Goal: Transaction & Acquisition: Purchase product/service

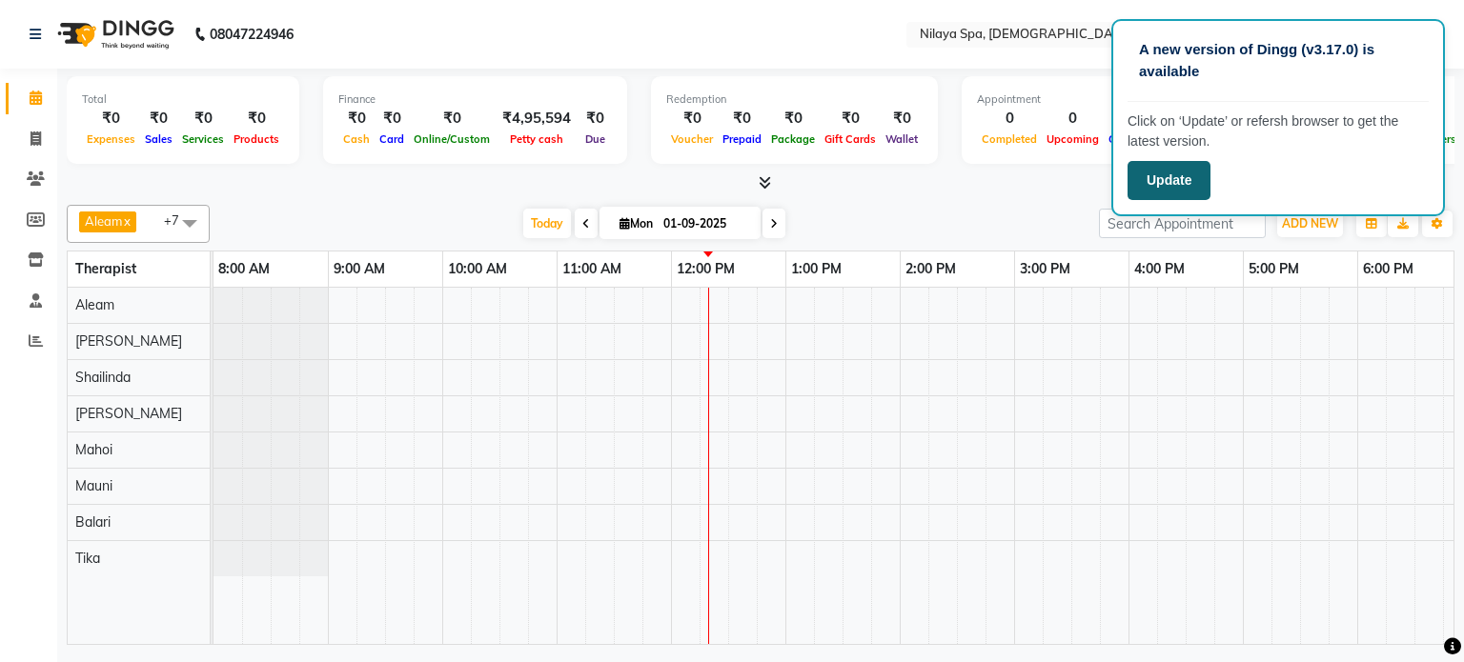
click at [1167, 178] on button "Update" at bounding box center [1168, 180] width 83 height 39
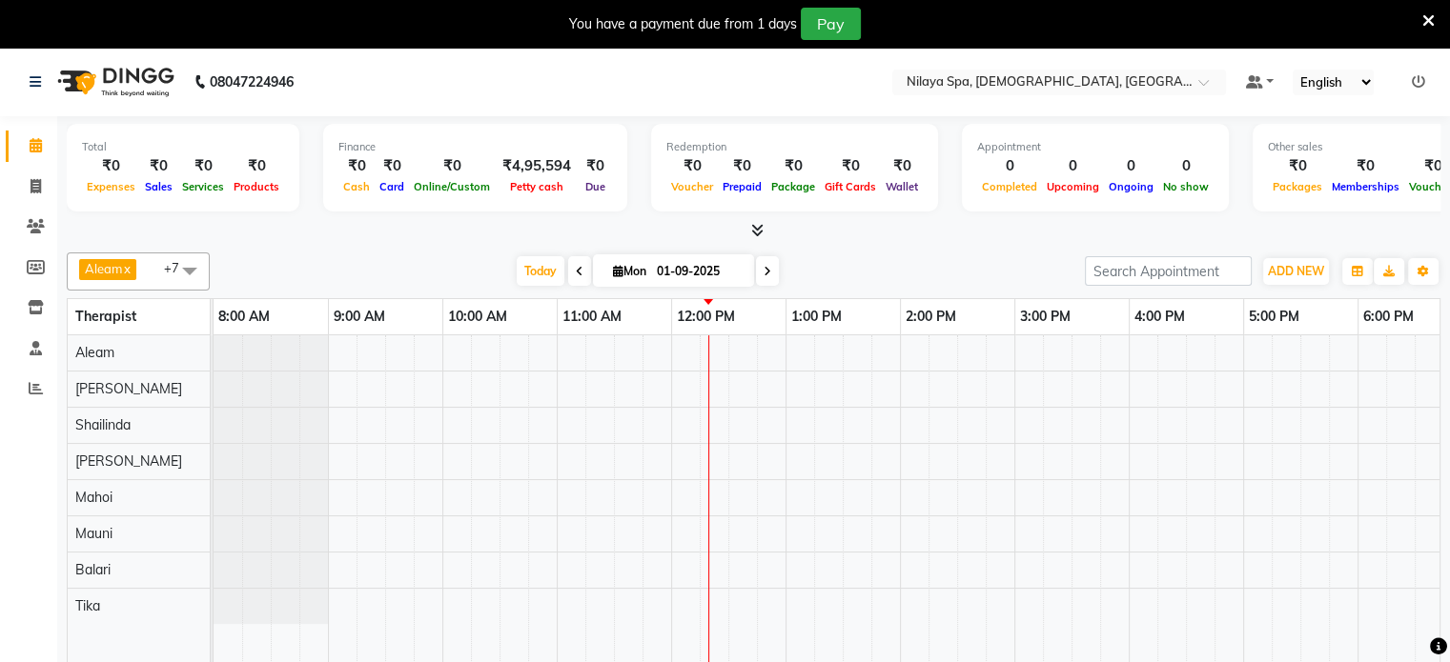
click at [1422, 18] on icon at bounding box center [1428, 20] width 12 height 17
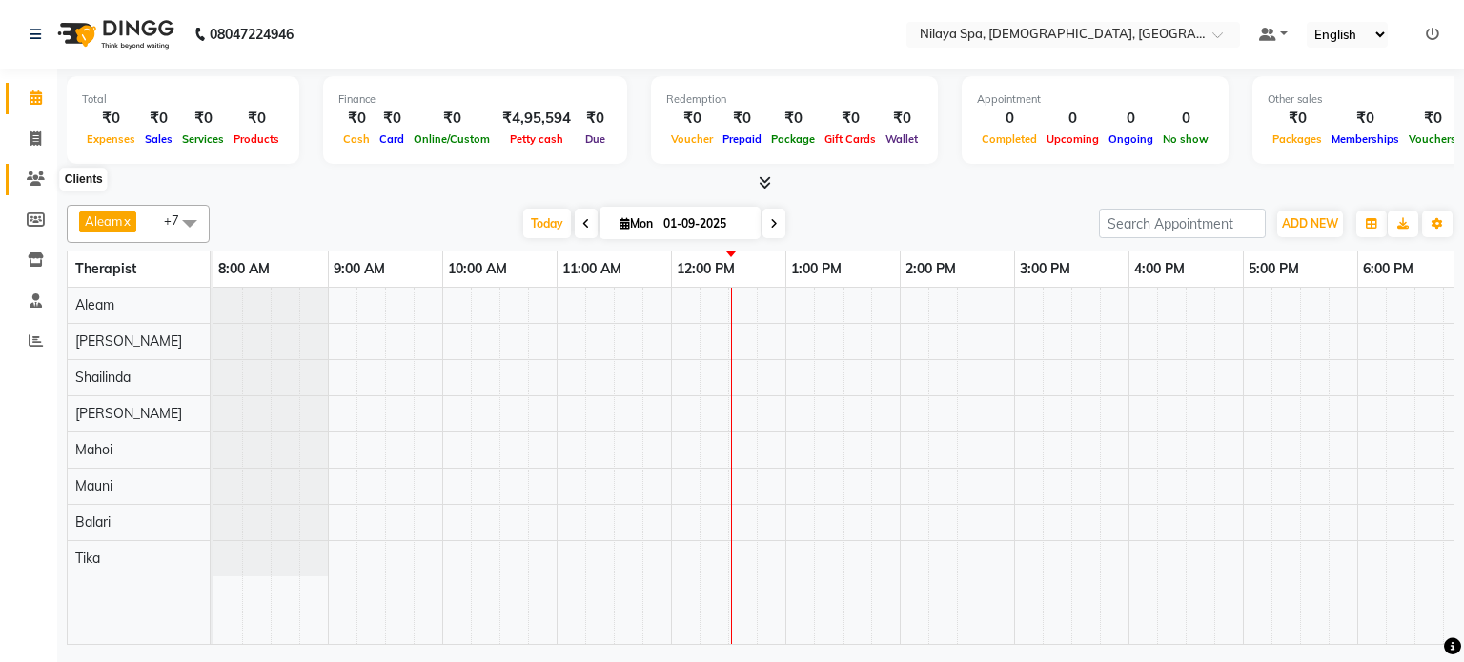
click at [30, 180] on icon at bounding box center [36, 179] width 18 height 14
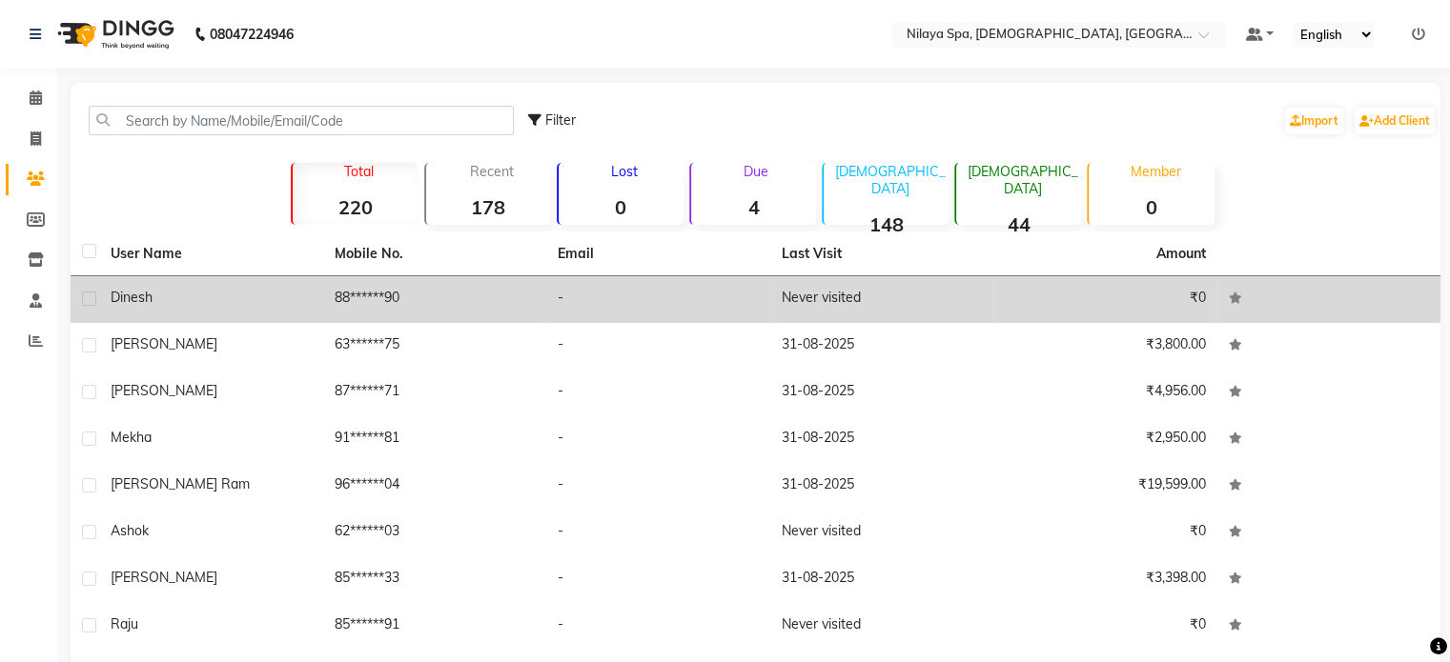
click at [172, 300] on div "Dinesh" at bounding box center [211, 298] width 201 height 20
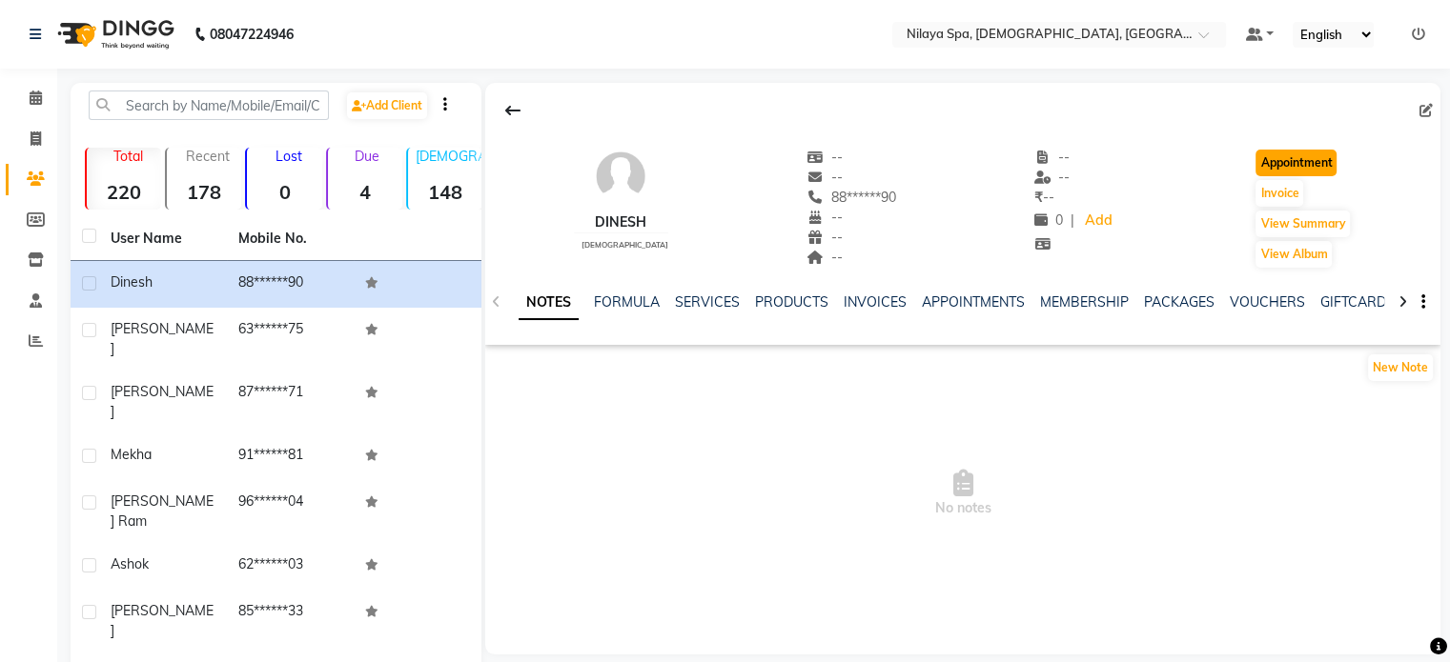
click at [1325, 159] on button "Appointment" at bounding box center [1295, 163] width 81 height 27
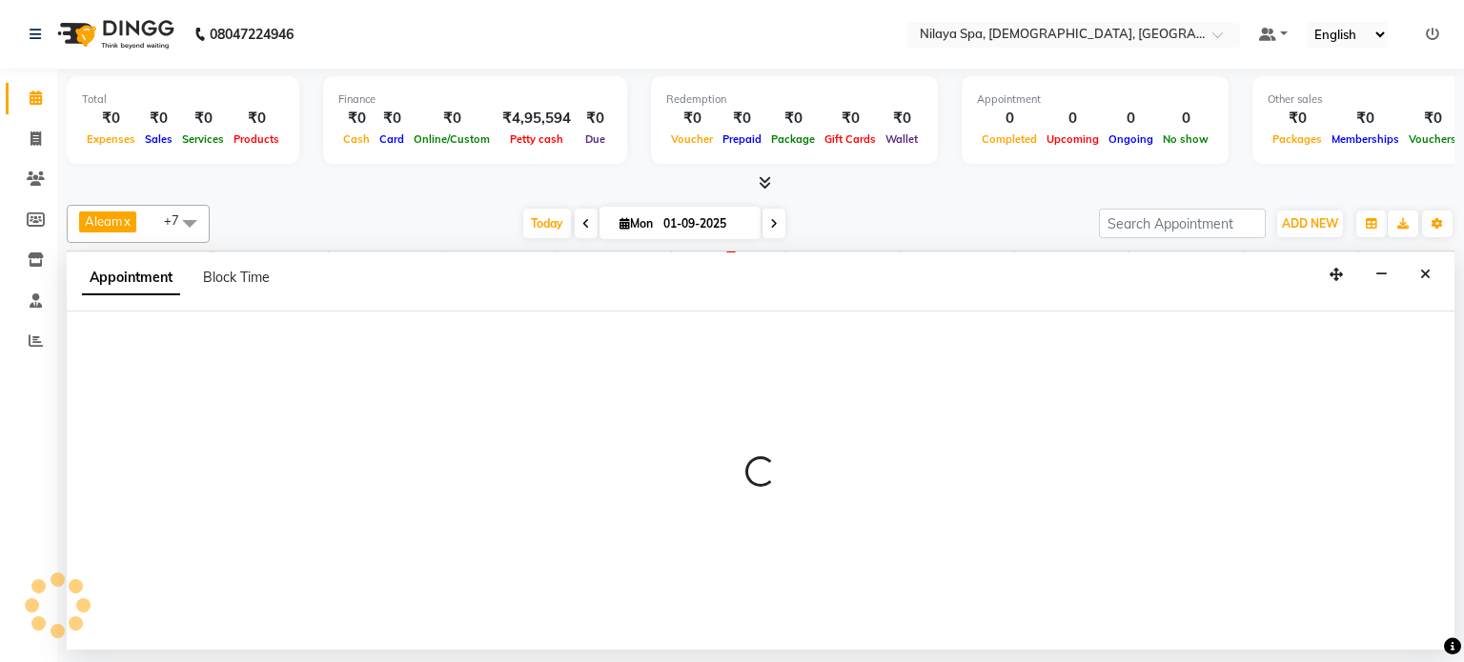
select select "tentative"
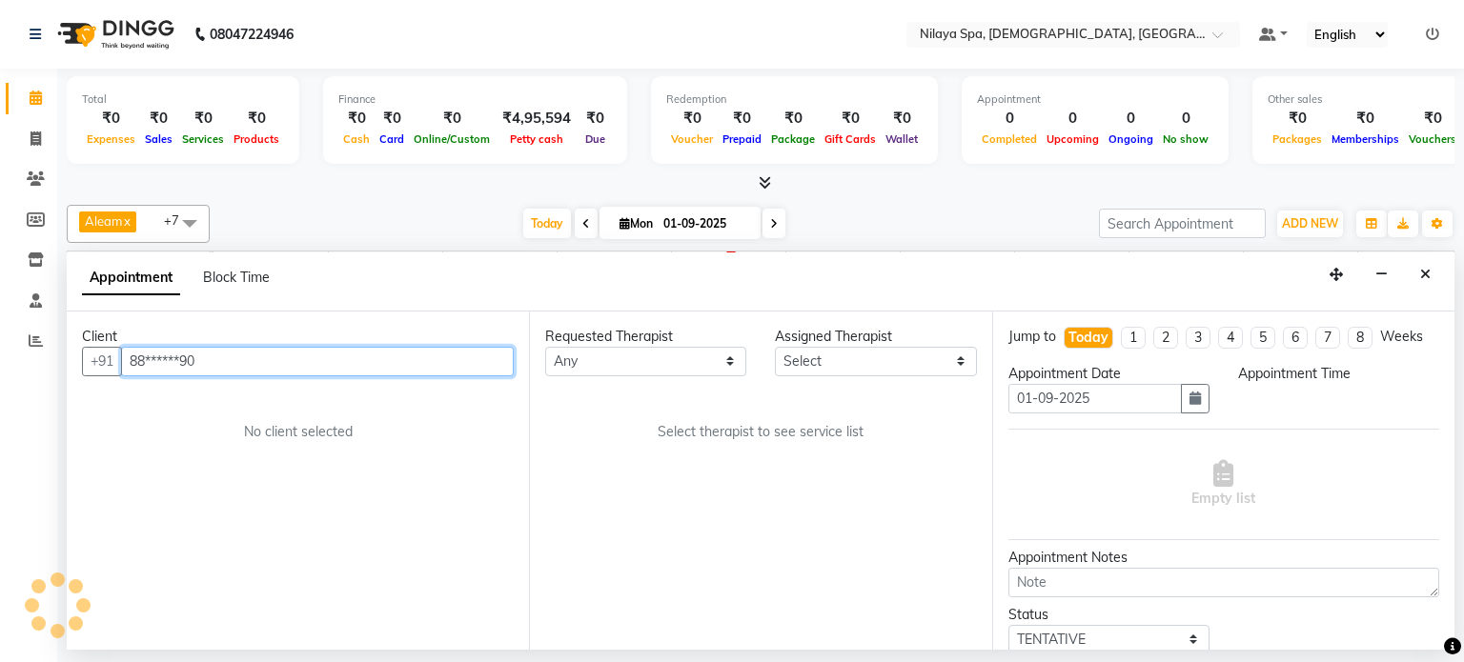
select select "540"
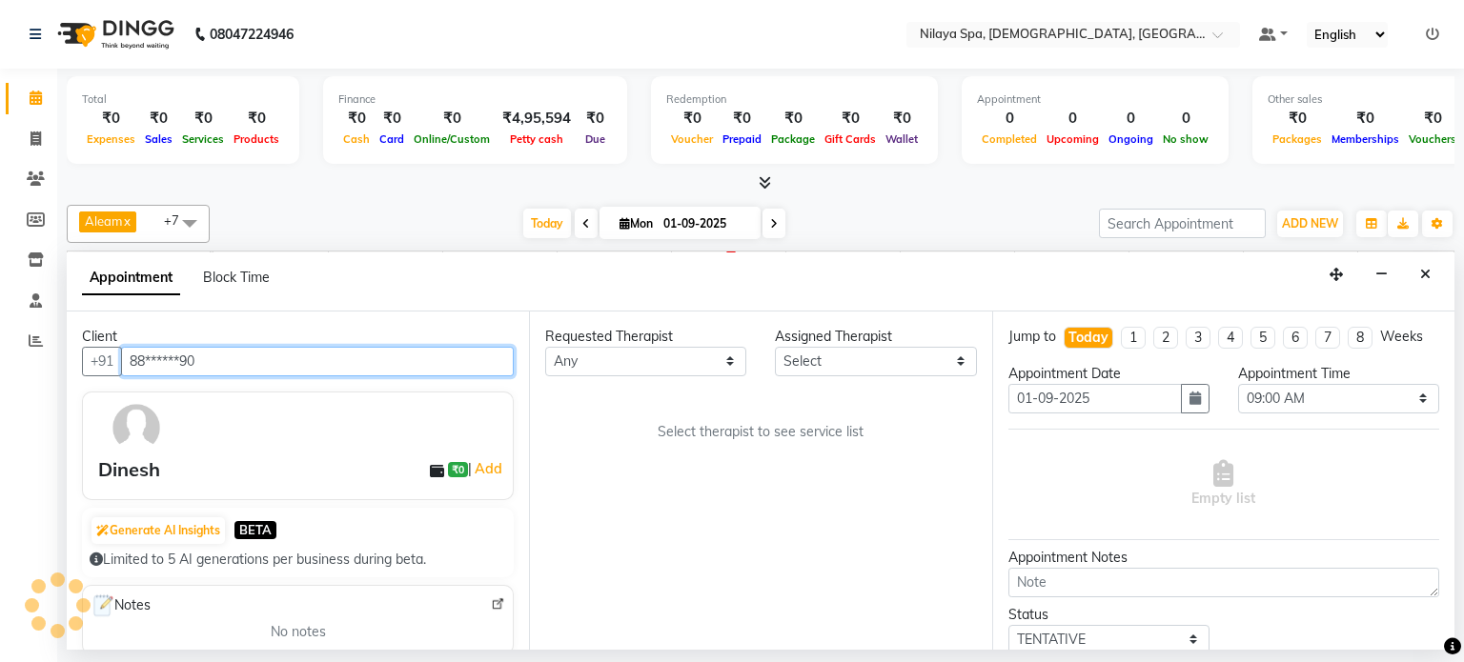
scroll to position [0, 457]
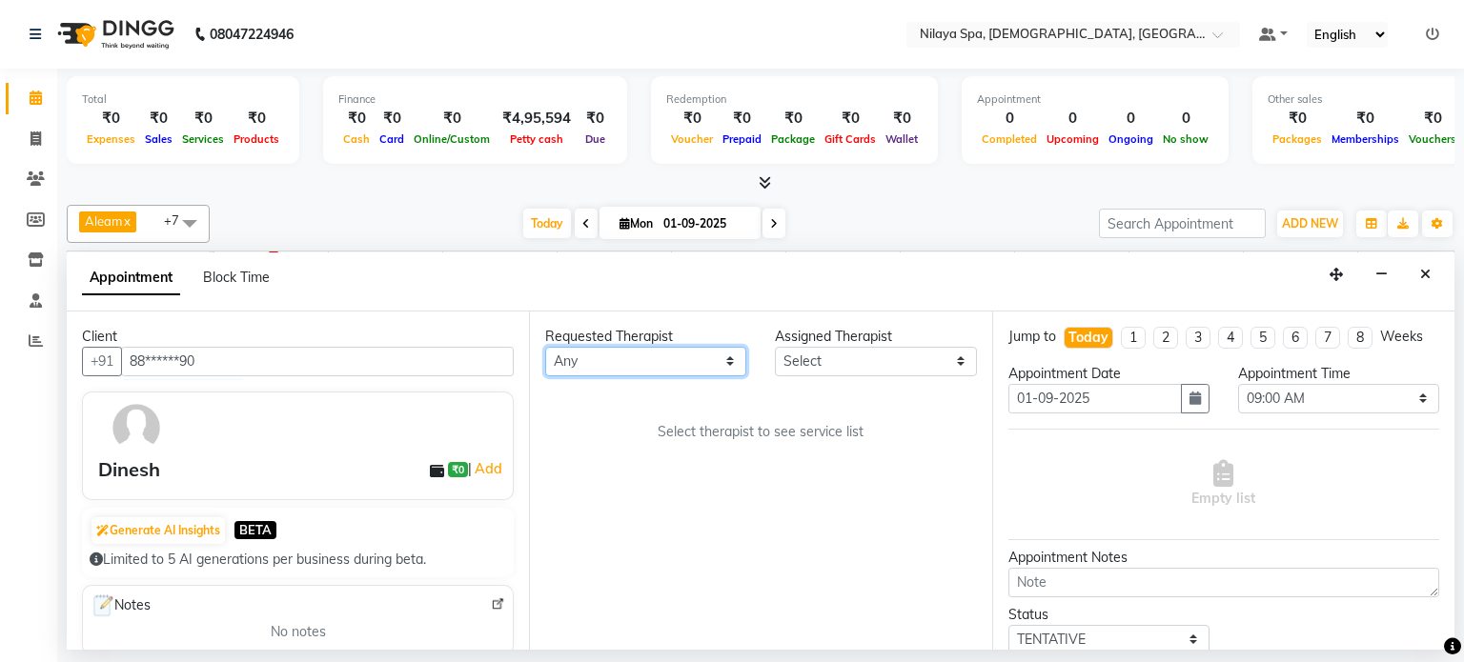
click at [720, 366] on select "Any Aleam Amisha Balari Mahoi Mauni Nora Punjima Shailinda Tika" at bounding box center [645, 362] width 201 height 30
click at [733, 362] on select "Any Aleam Amisha Balari Mahoi Mauni Nora Punjima Shailinda Tika" at bounding box center [645, 362] width 201 height 30
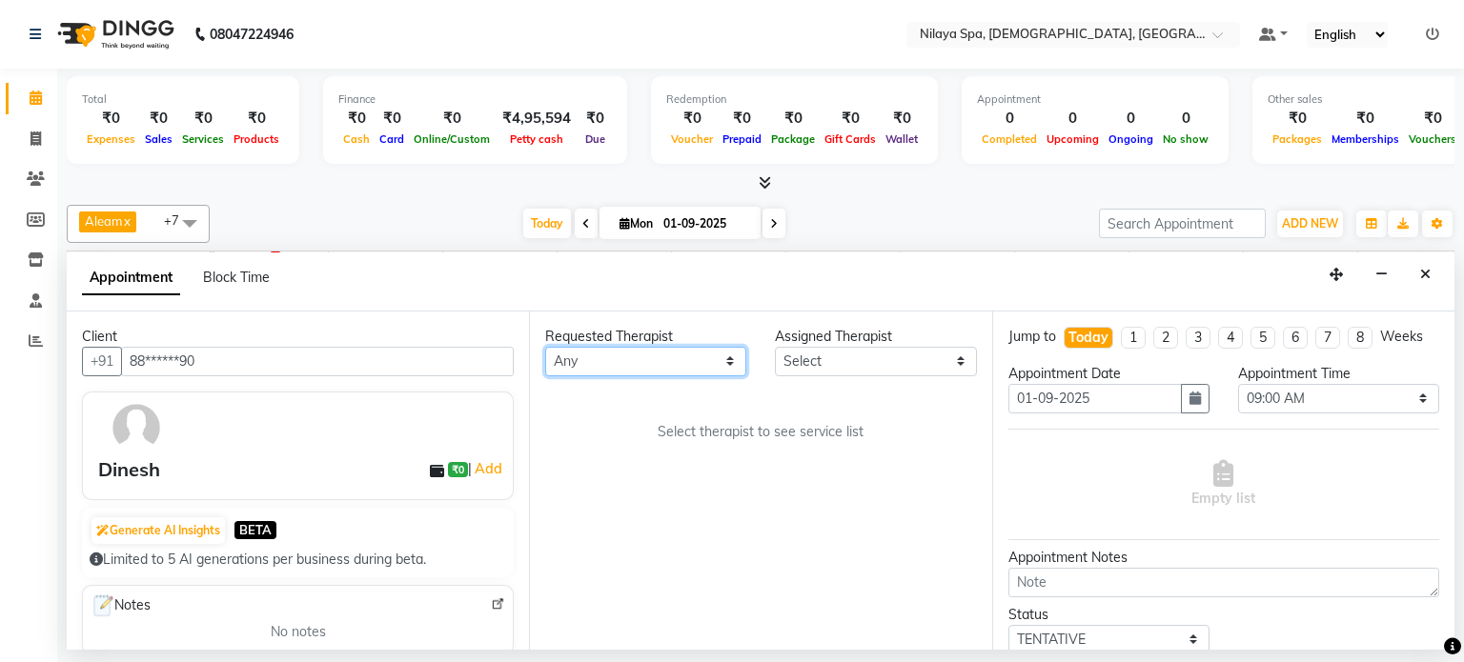
select select "87839"
click at [545, 347] on select "Any Aleam Amisha Balari Mahoi Mauni Nora Punjima Shailinda Tika" at bounding box center [645, 362] width 201 height 30
select select "87839"
click at [667, 513] on div "Requested Therapist Any Aleam Amisha Balari Mahoi Mauni Nora Punjima Shailinda …" at bounding box center [760, 481] width 462 height 338
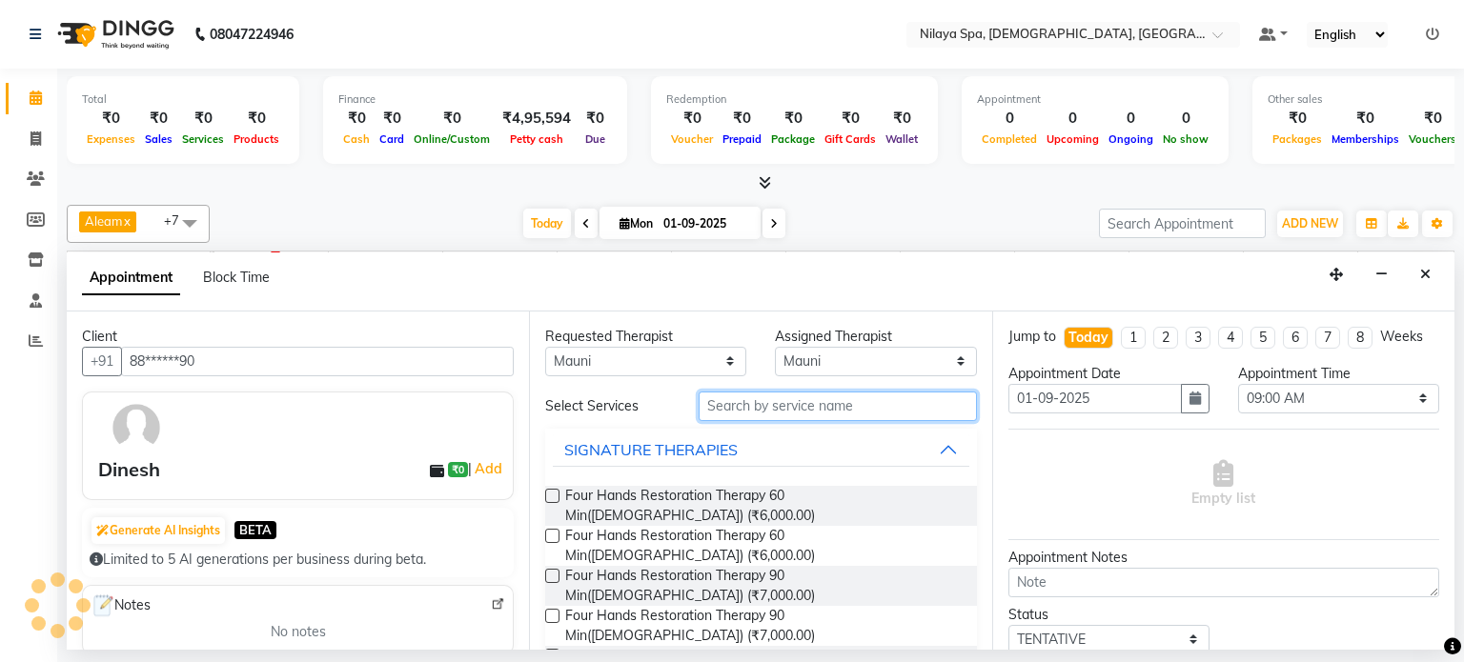
click at [727, 396] on input "text" at bounding box center [838, 407] width 278 height 30
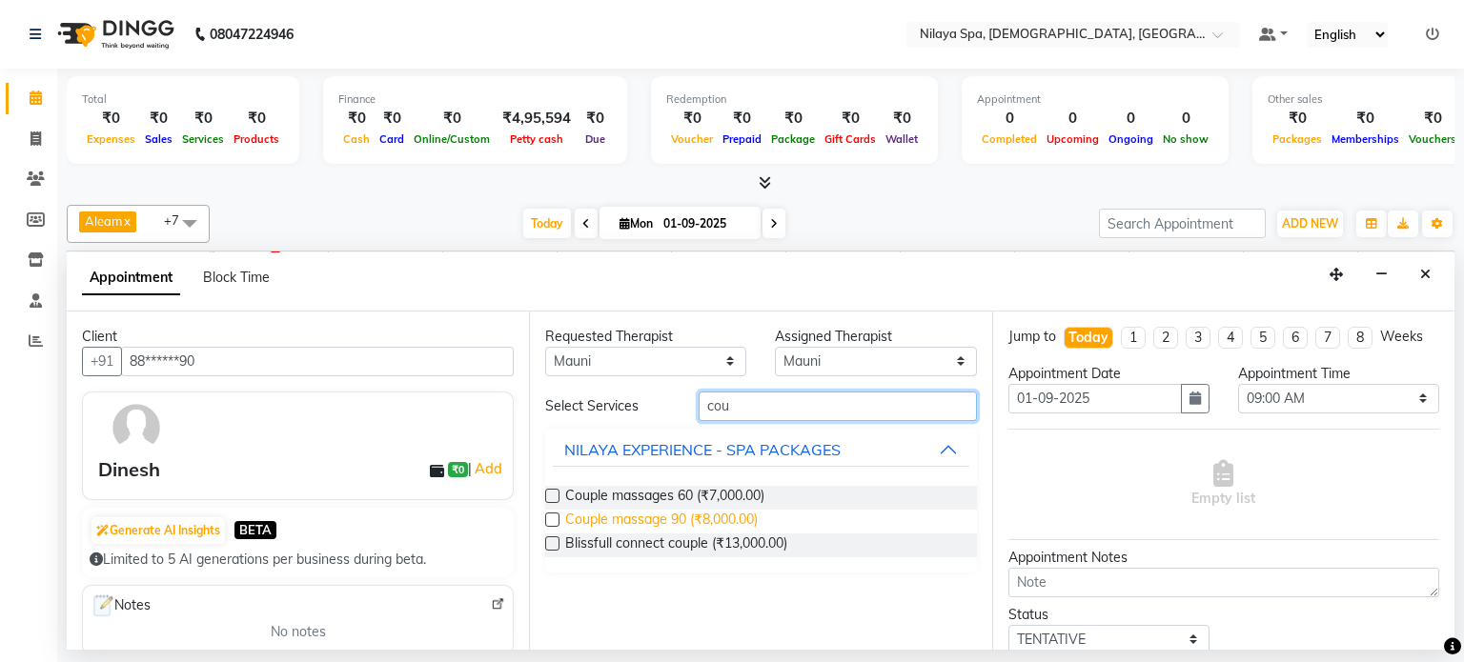
type input "cou"
click at [655, 510] on span "Couple massage 90 (₹8,000.00)" at bounding box center [661, 522] width 193 height 24
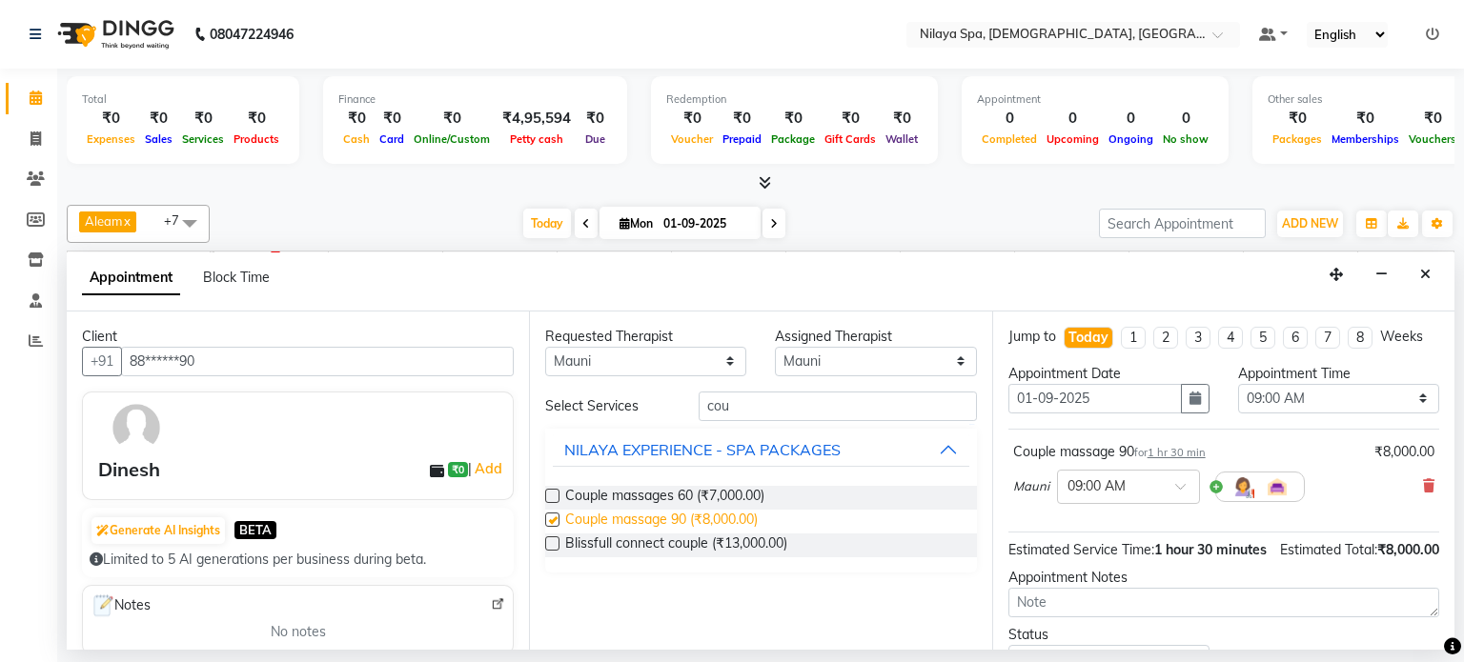
checkbox input "false"
click at [1215, 487] on div at bounding box center [1260, 487] width 90 height 30
click at [1245, 484] on img at bounding box center [1242, 487] width 23 height 23
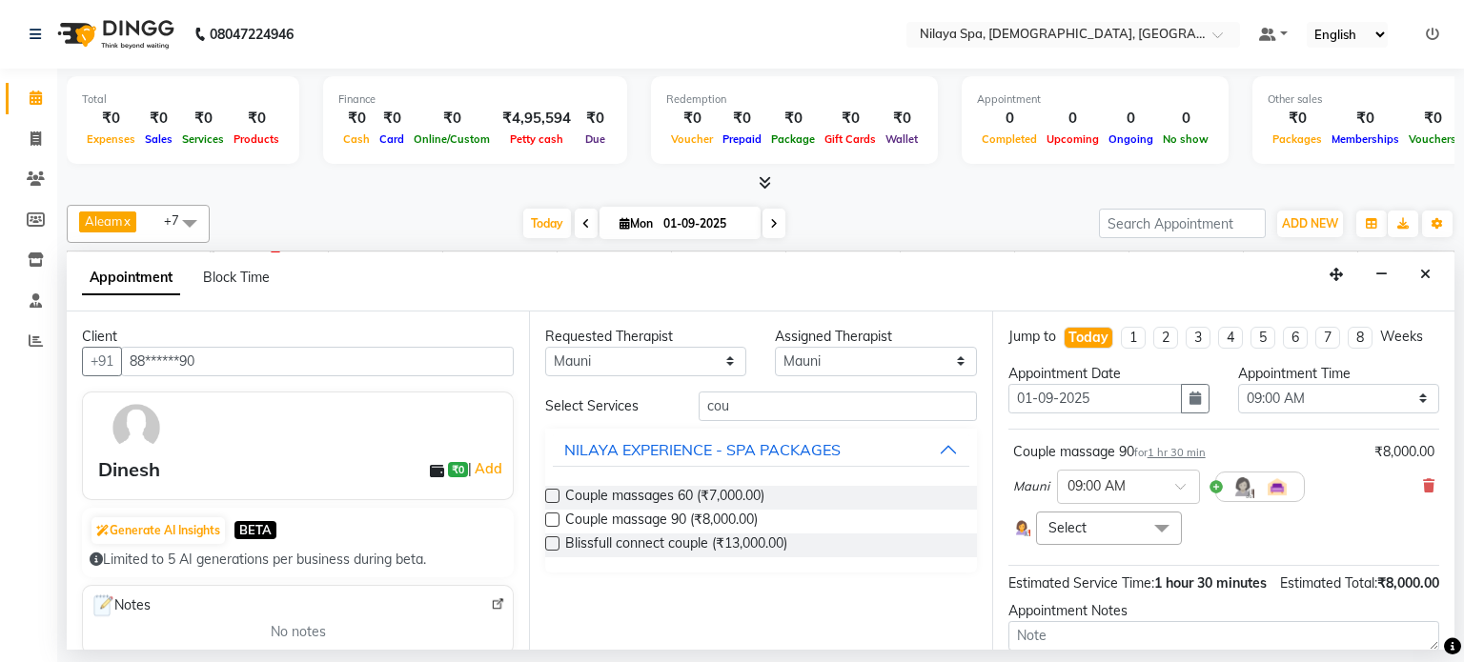
click at [1152, 525] on span at bounding box center [1162, 530] width 38 height 36
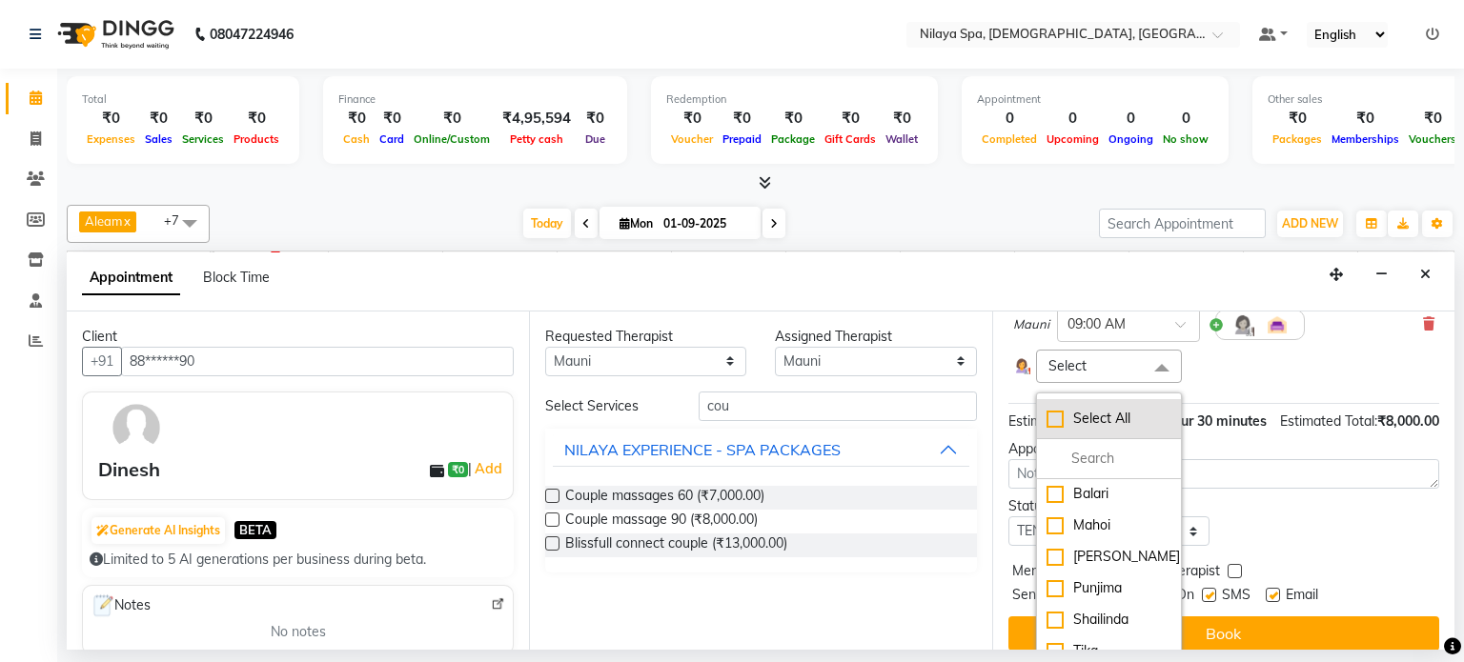
scroll to position [191, 0]
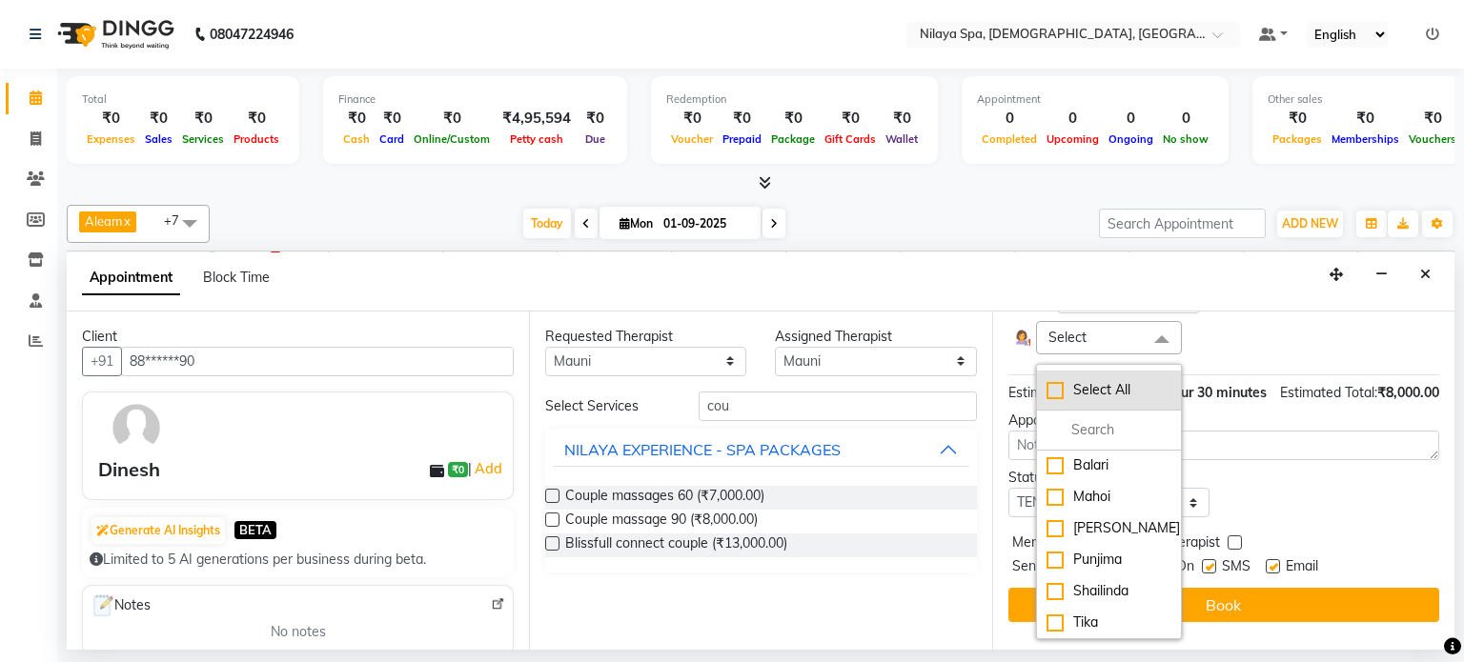
click at [1126, 590] on div "Shailinda" at bounding box center [1108, 591] width 125 height 20
click at [1046, 584] on div "Shailinda" at bounding box center [1108, 591] width 125 height 20
checkbox input "true"
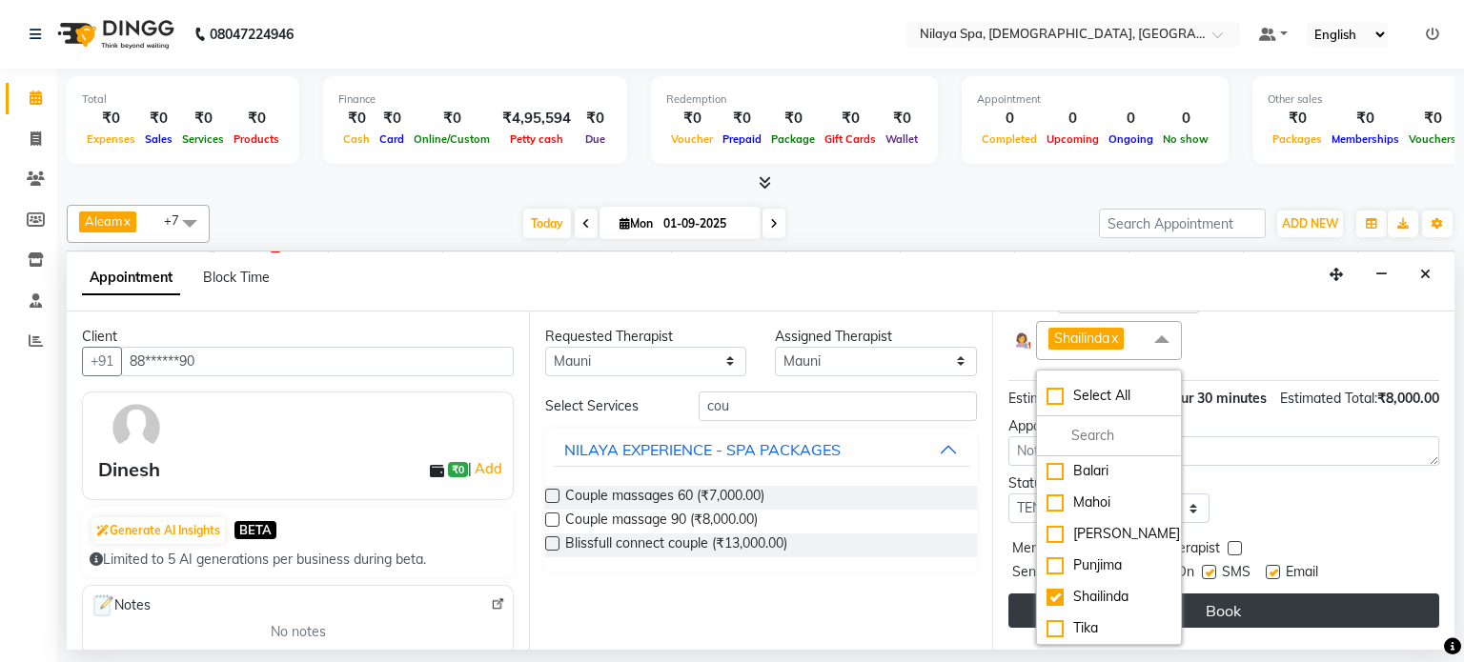
click at [1216, 626] on button "Book" at bounding box center [1223, 611] width 431 height 34
click at [1216, 626] on div "Book" at bounding box center [1223, 611] width 431 height 34
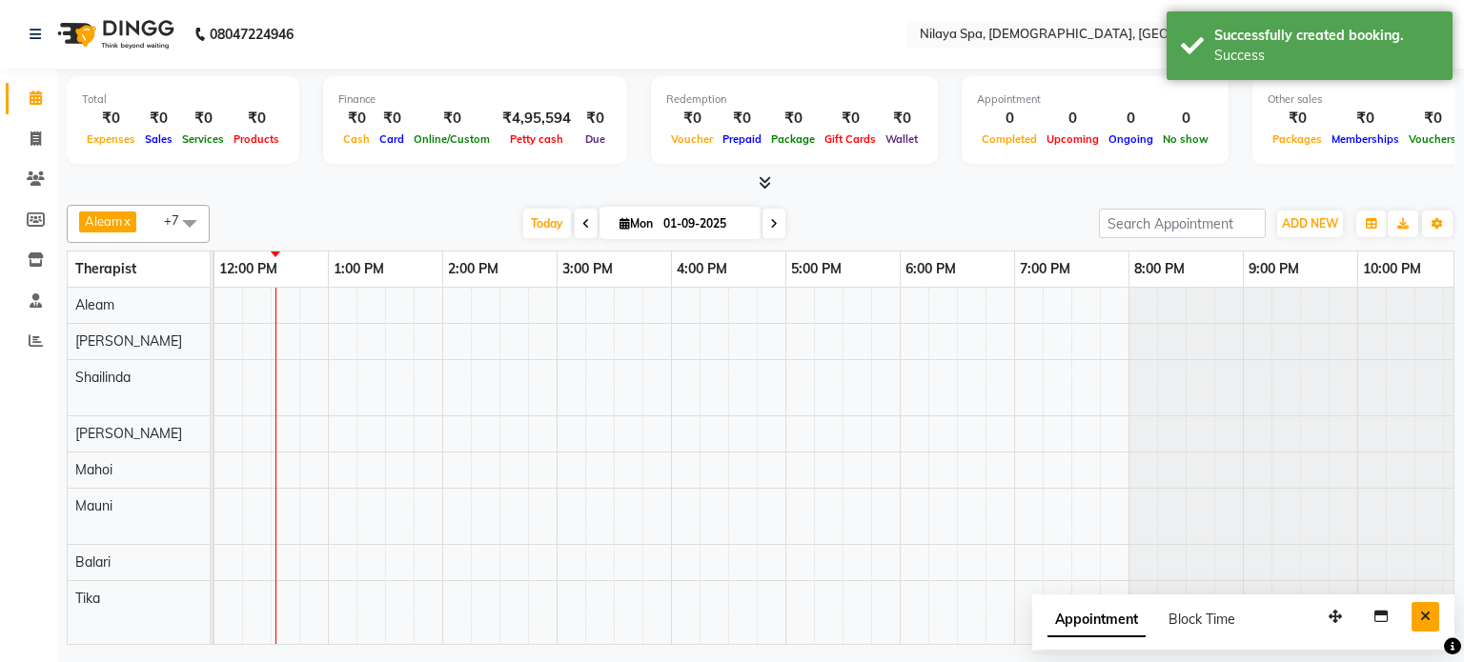
click at [1428, 624] on button "Close" at bounding box center [1425, 617] width 28 height 30
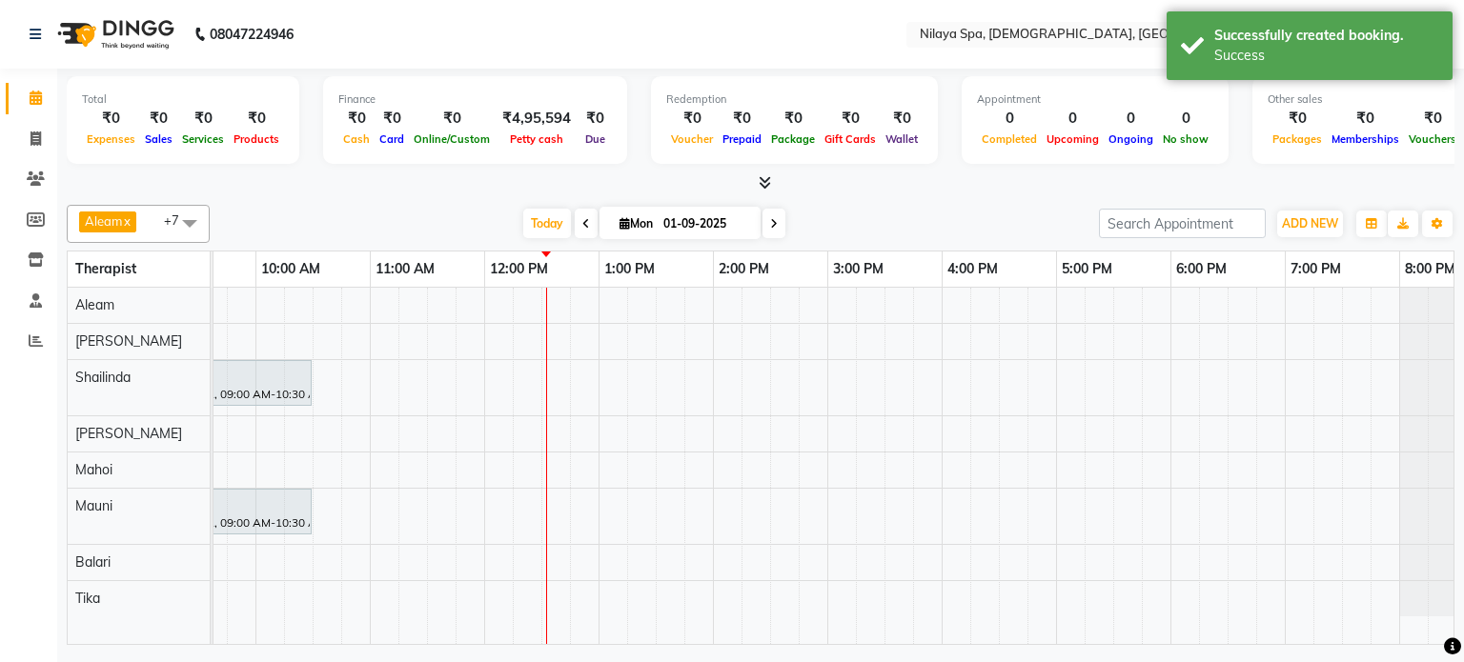
scroll to position [0, 0]
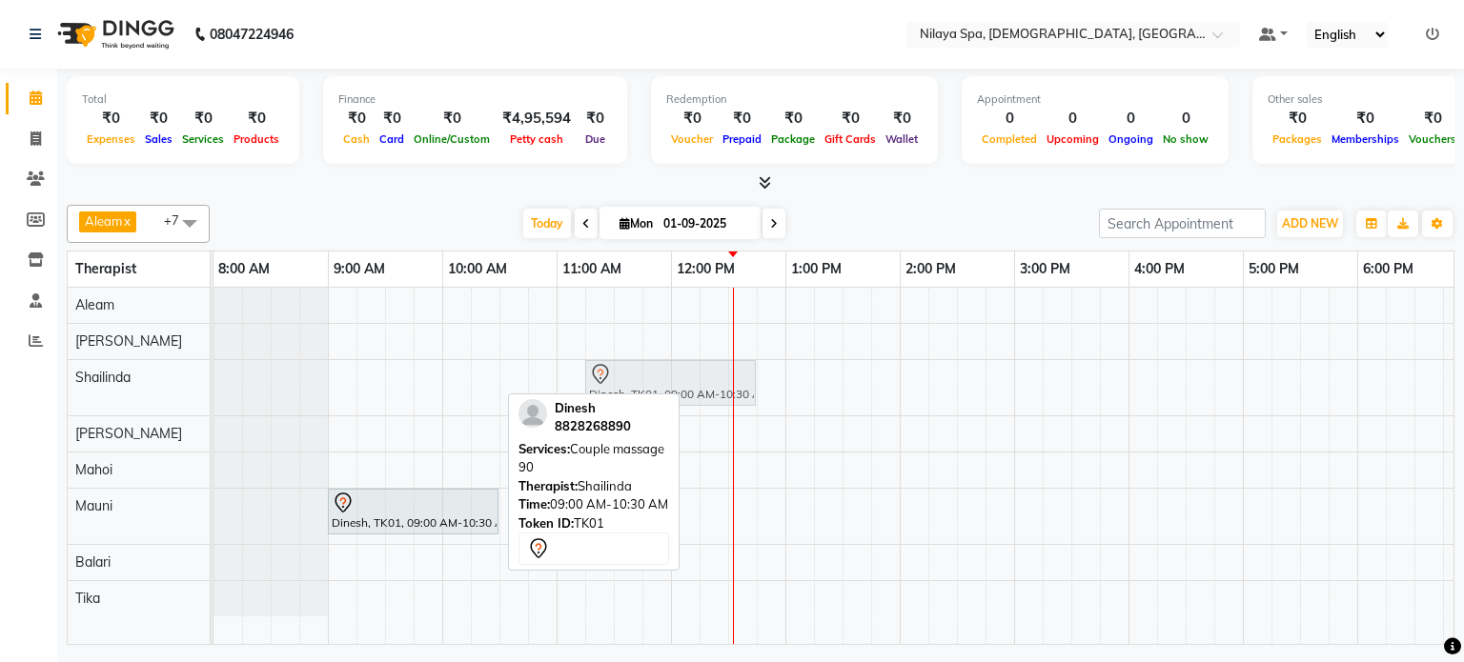
drag, startPoint x: 395, startPoint y: 380, endPoint x: 647, endPoint y: 383, distance: 252.6
click at [213, 383] on div "Dinesh, TK01, 09:00 AM-10:30 AM, Couple massage 90 Dinesh, TK01, 09:00 AM-10:30…" at bounding box center [213, 387] width 0 height 55
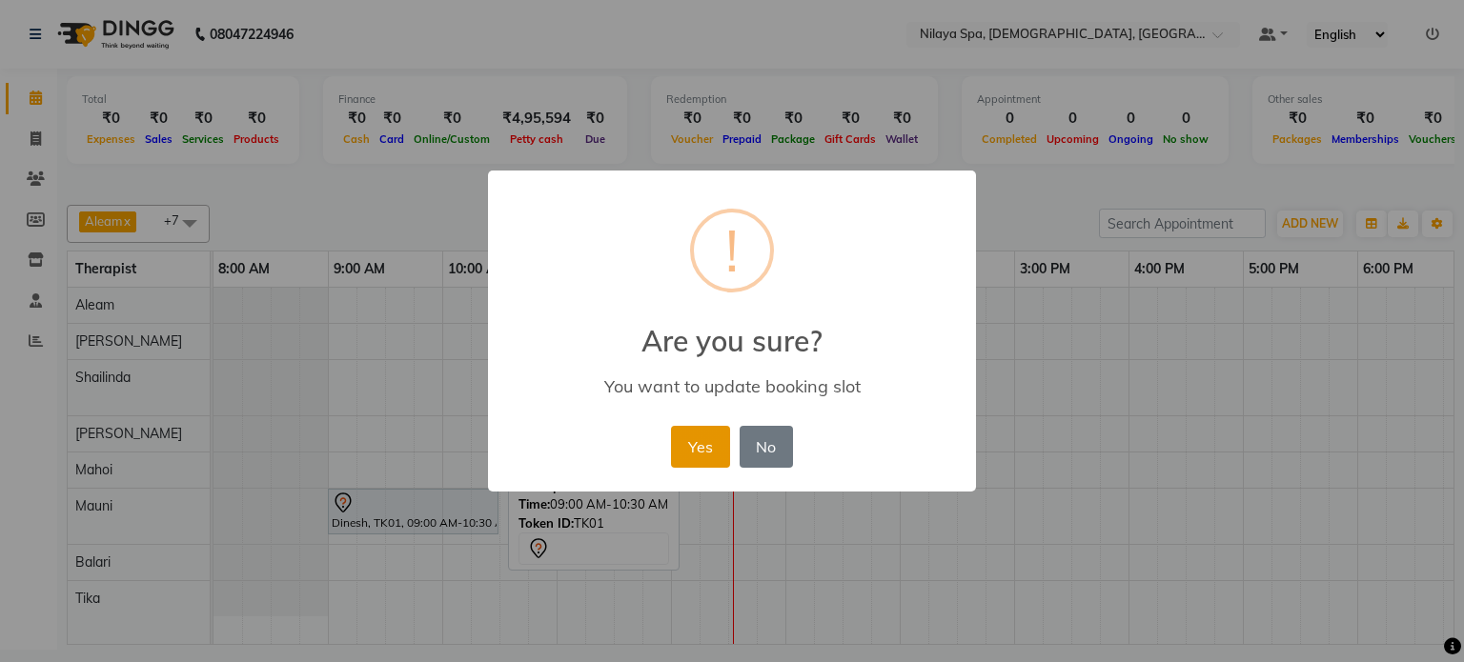
click at [680, 449] on button "Yes" at bounding box center [700, 447] width 58 height 42
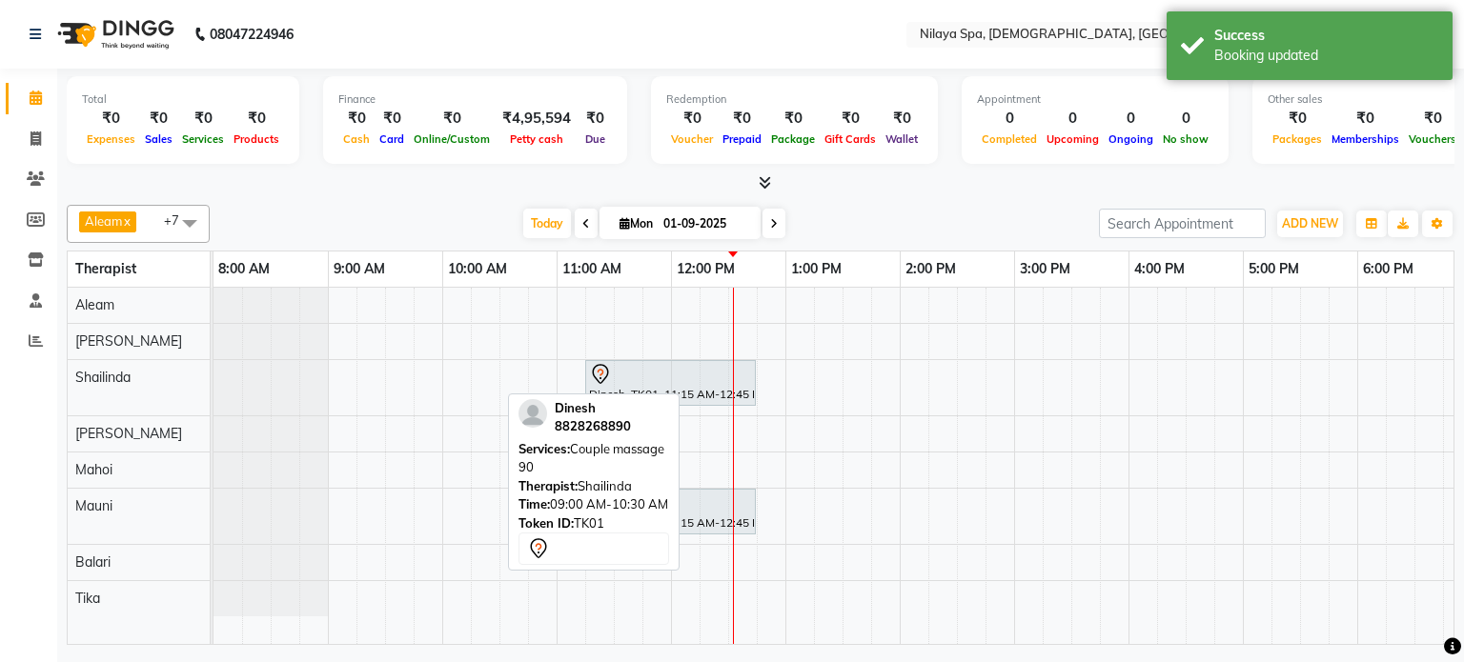
click at [882, 566] on div "Dinesh, TK01, 11:15 AM-12:45 PM, Couple massage 90 Dinesh, TK01, 11:15 AM-12:45…" at bounding box center [1128, 466] width 1830 height 356
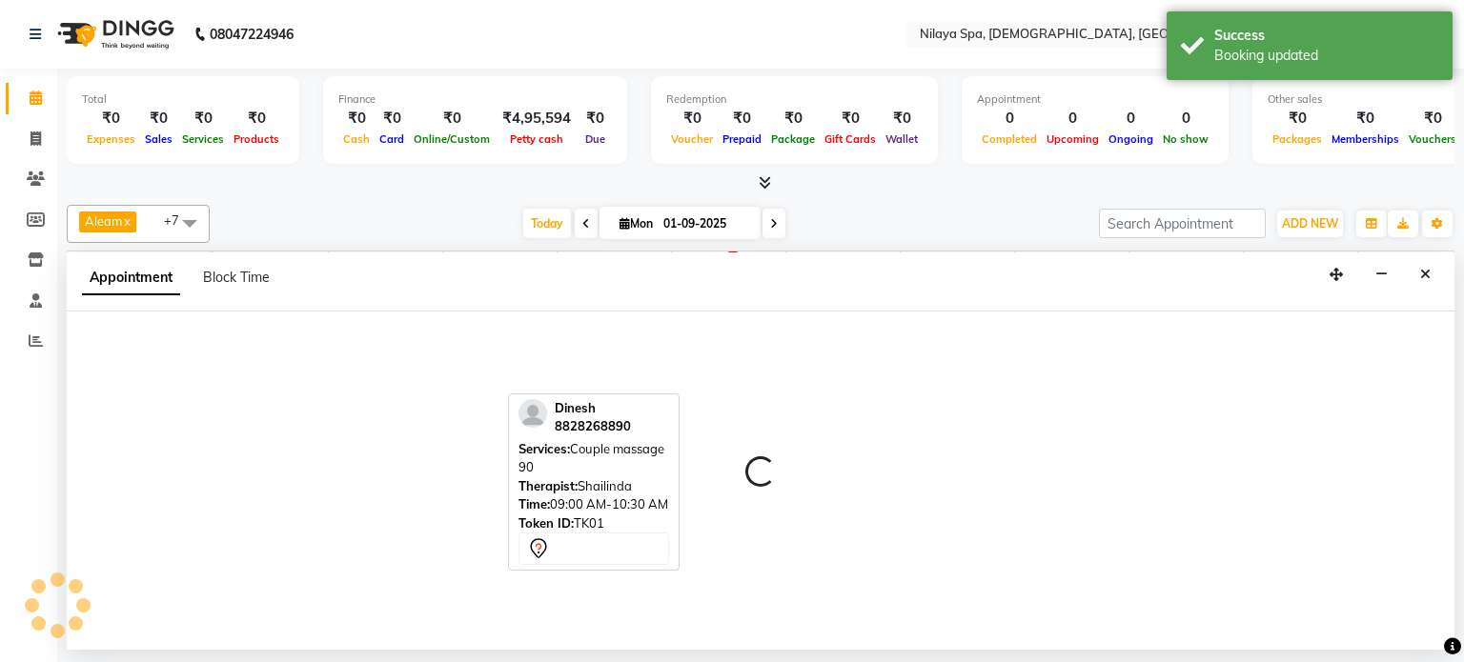
select select "87840"
select select "825"
select select "tentative"
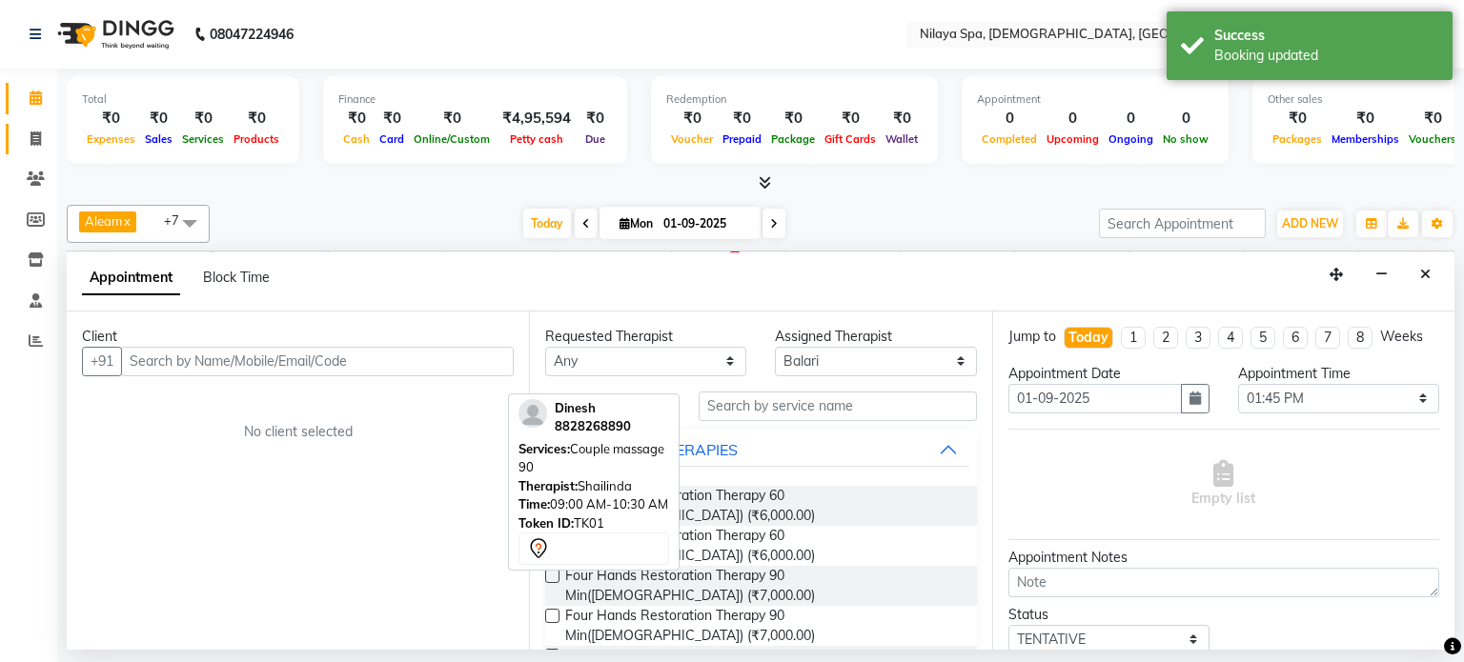
click at [30, 140] on icon at bounding box center [35, 139] width 10 height 14
select select "8694"
select select "service"
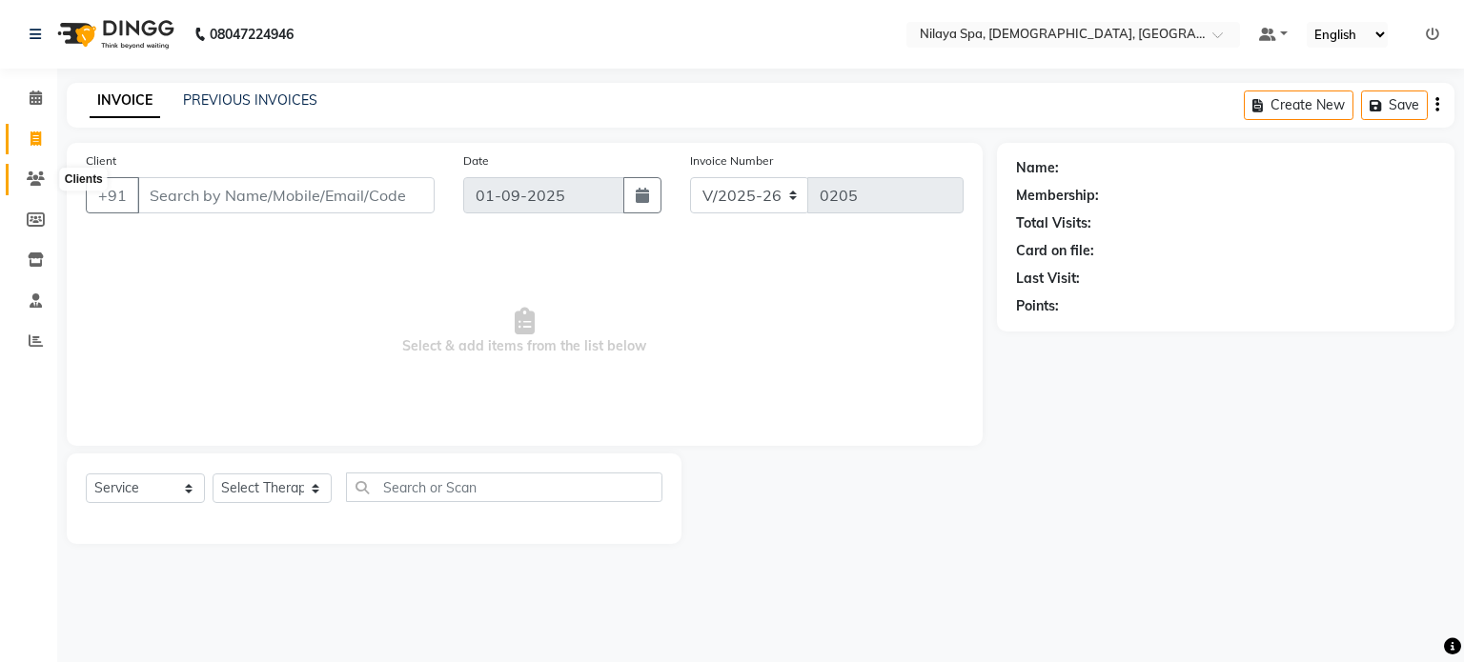
click at [38, 182] on icon at bounding box center [36, 179] width 18 height 14
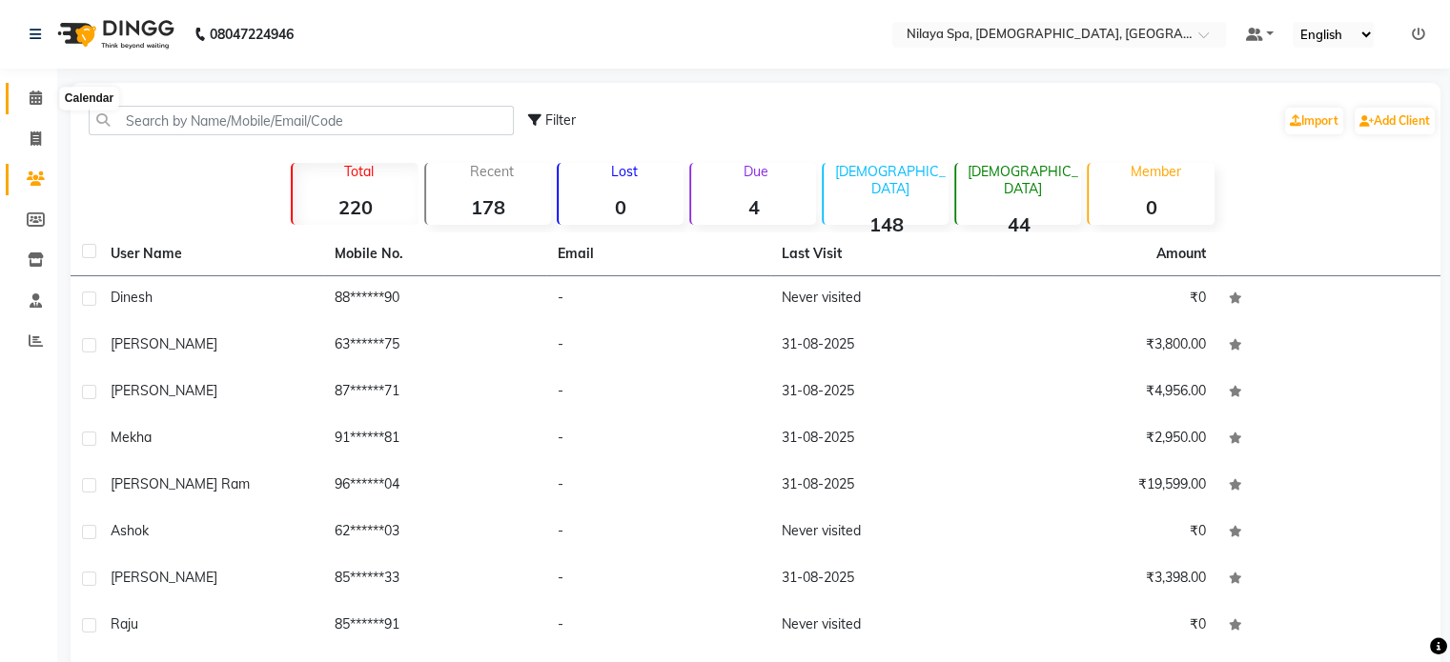
click at [26, 102] on span at bounding box center [35, 99] width 33 height 22
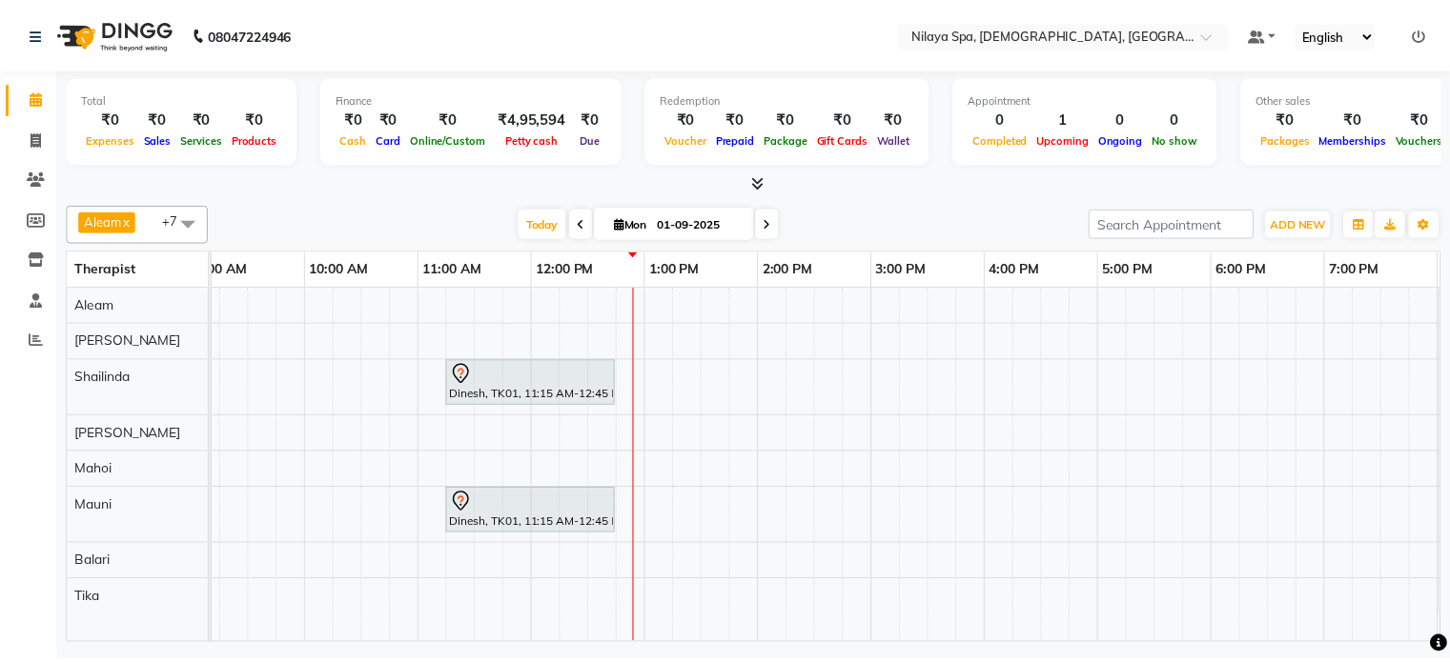
scroll to position [0, 76]
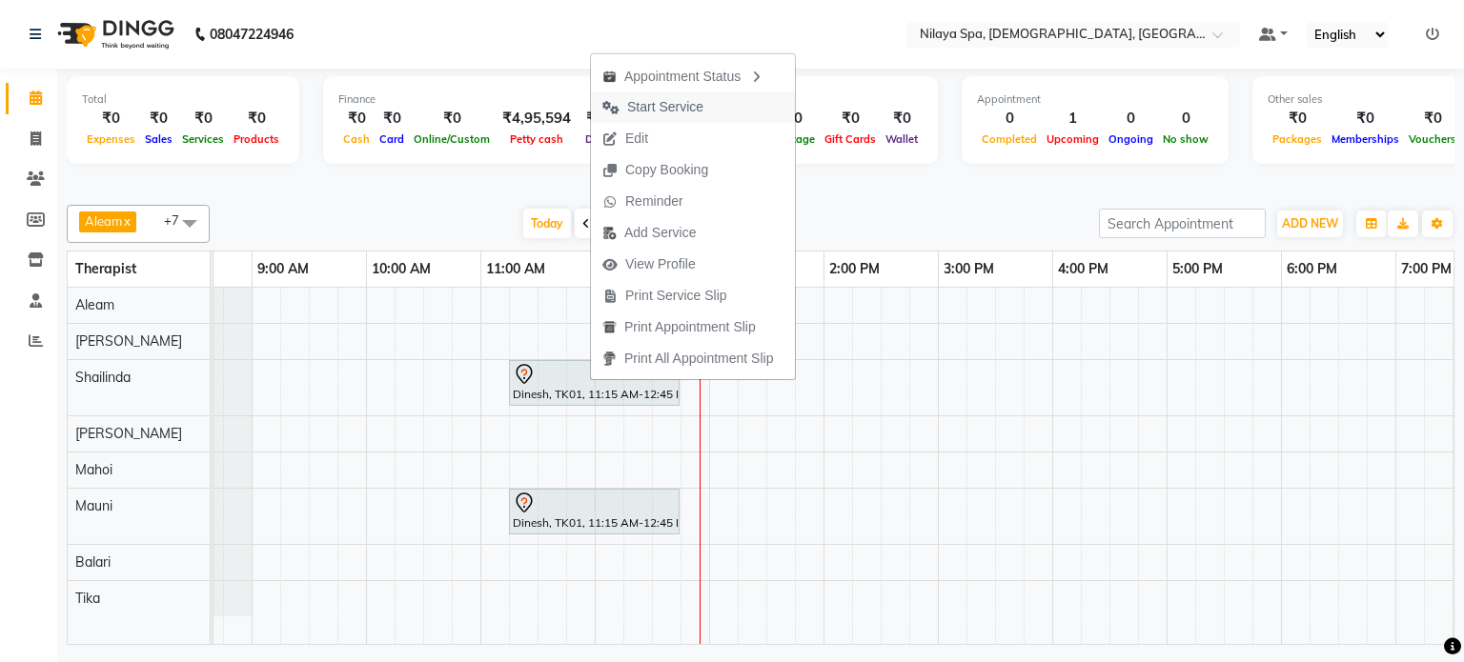
click at [654, 106] on span "Start Service" at bounding box center [665, 107] width 76 height 20
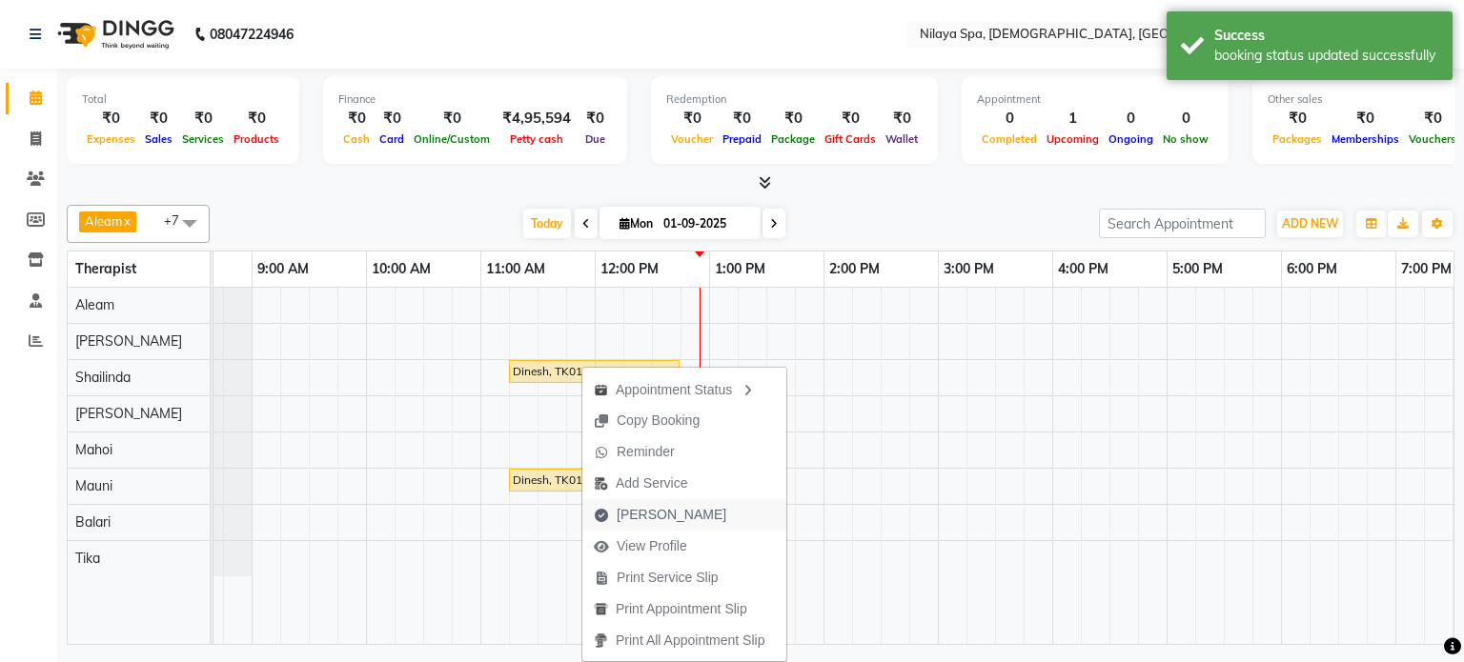
click at [644, 516] on span "Mark Done" at bounding box center [672, 515] width 110 height 20
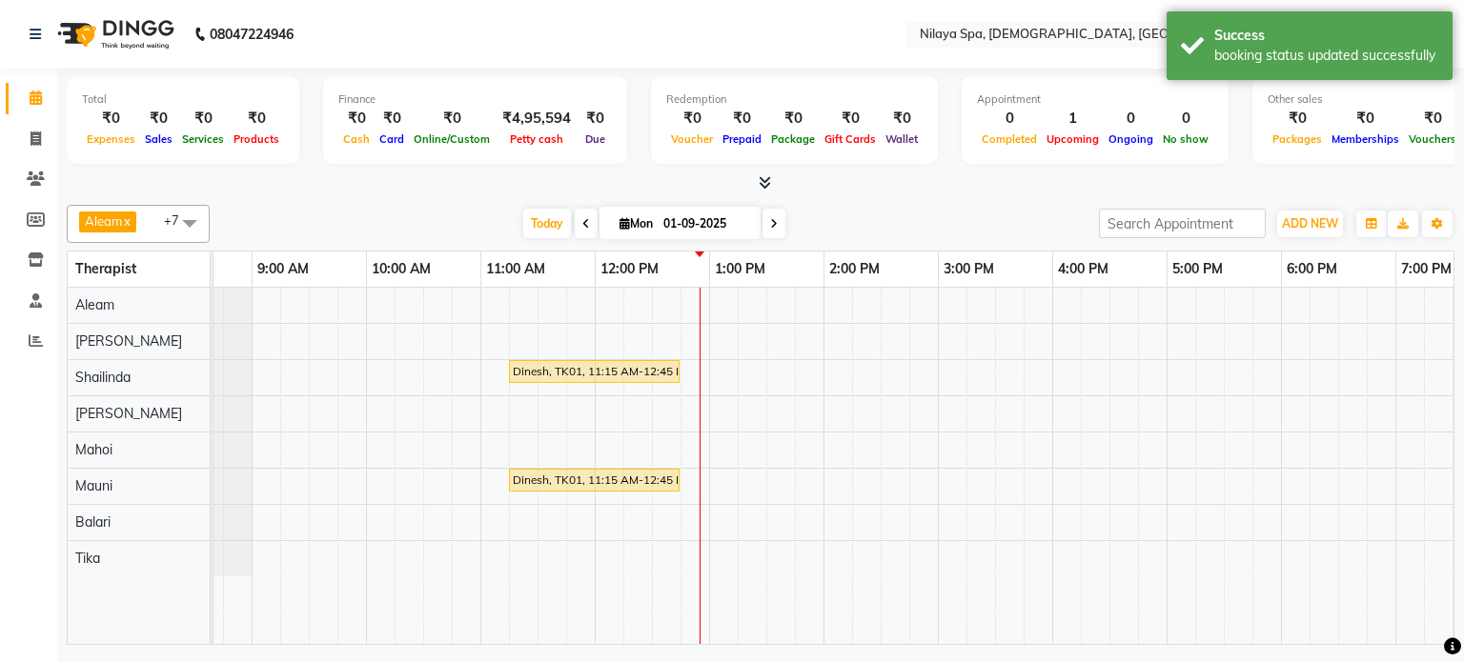
select select "8694"
select select "service"
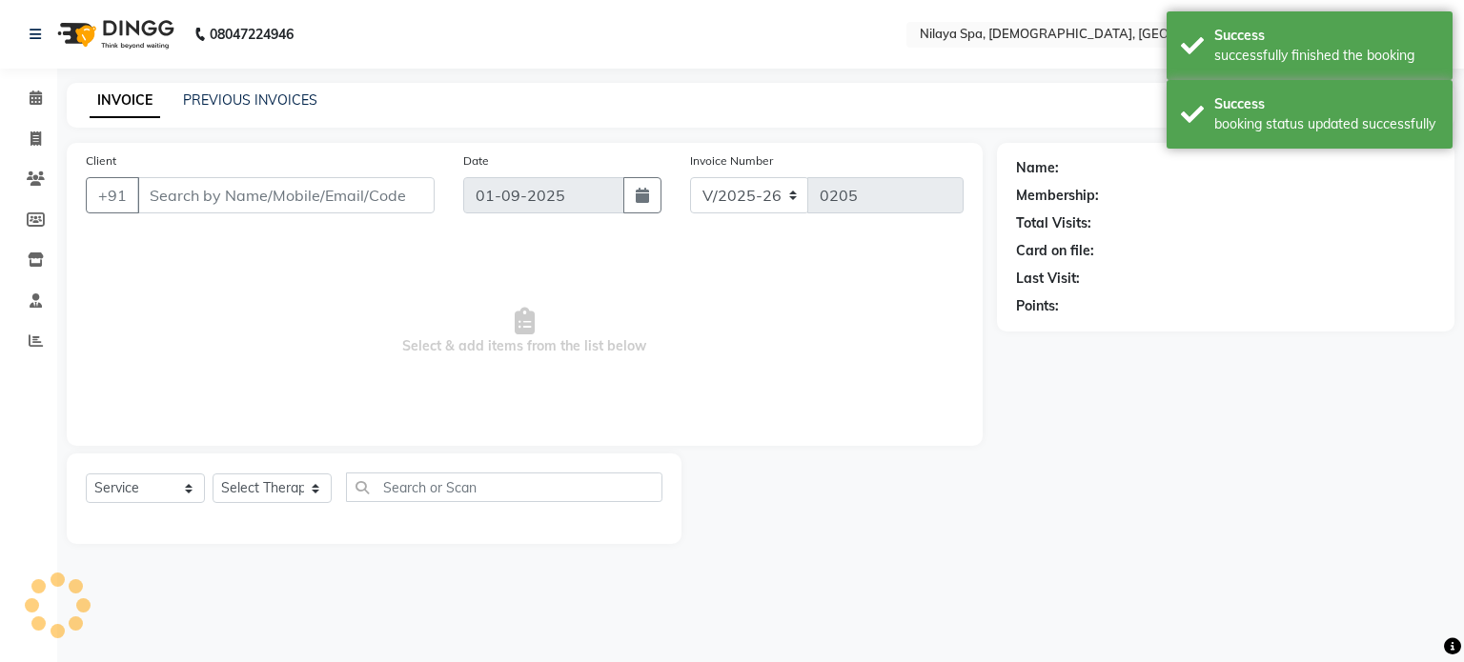
type input "88******90"
select select "87839"
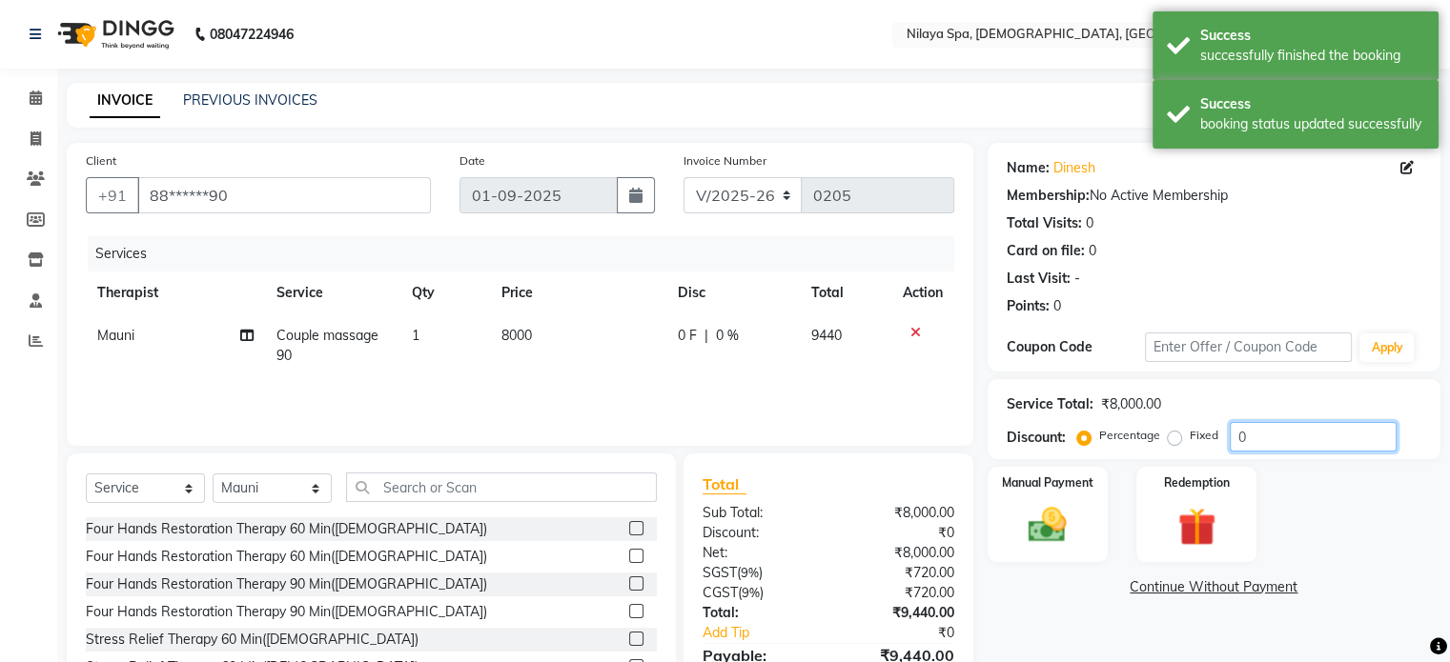
click at [1244, 433] on input "0" at bounding box center [1312, 437] width 167 height 30
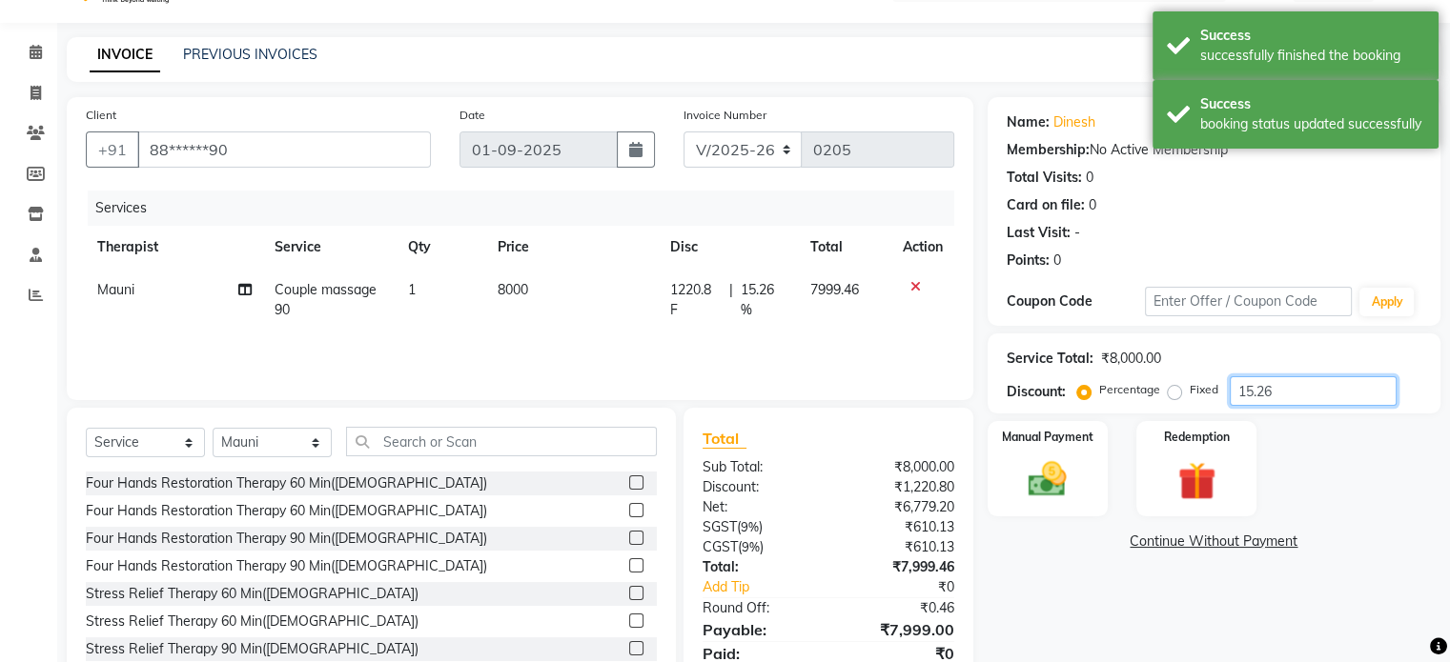
scroll to position [120, 0]
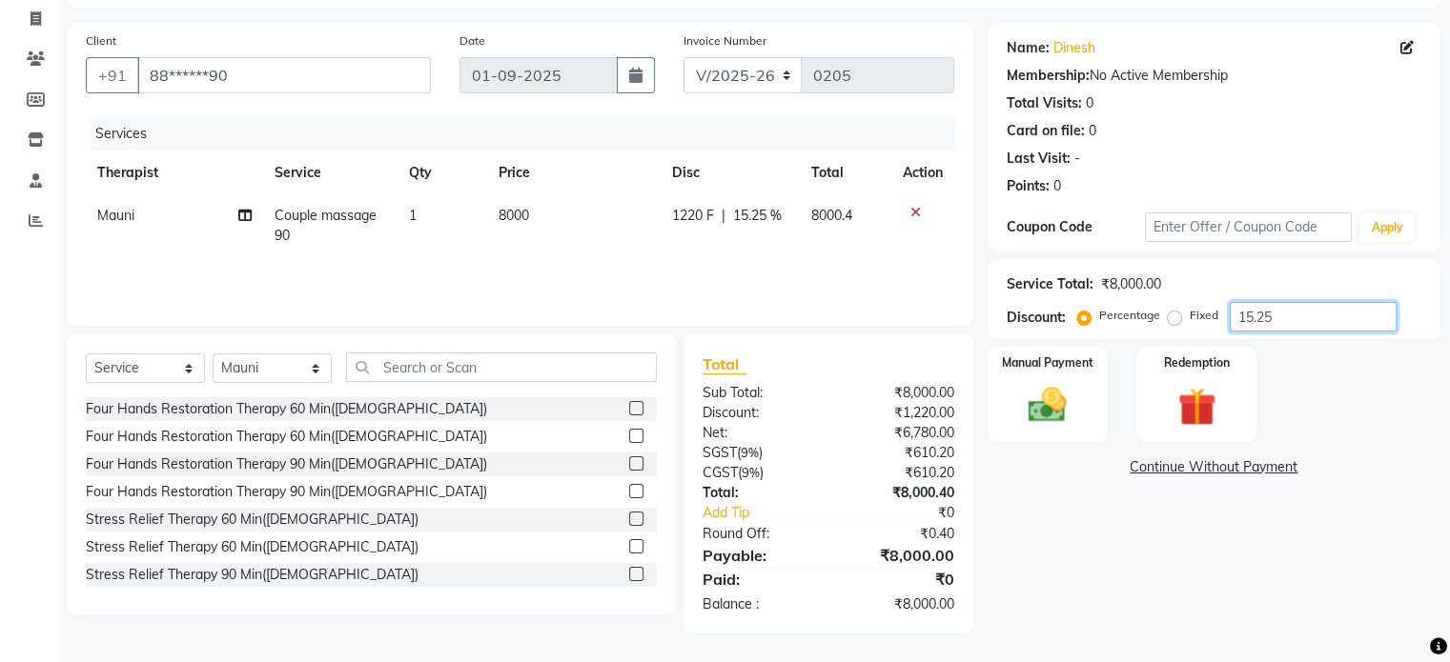
type input "15.25"
click at [846, 254] on td "8000.4" at bounding box center [845, 225] width 91 height 63
select select "87839"
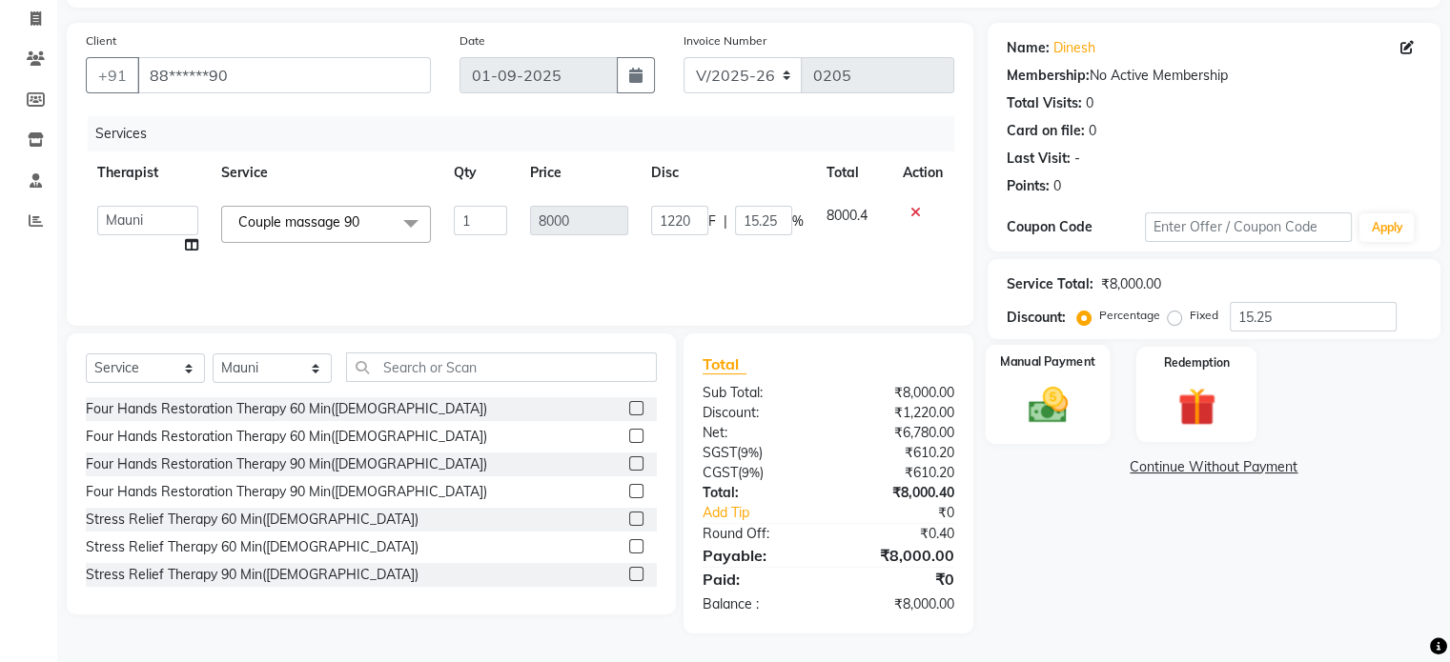
click at [1034, 396] on img at bounding box center [1047, 406] width 64 height 46
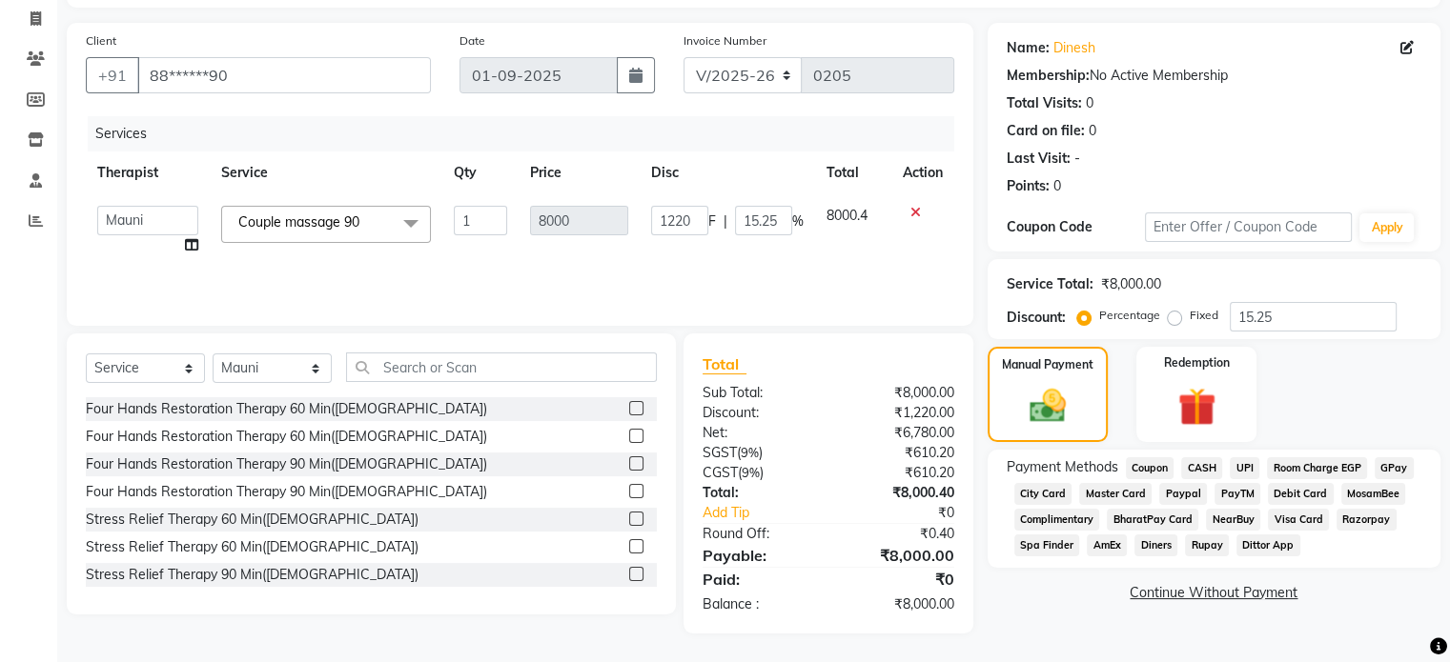
click at [1288, 519] on span "Visa Card" at bounding box center [1298, 520] width 61 height 22
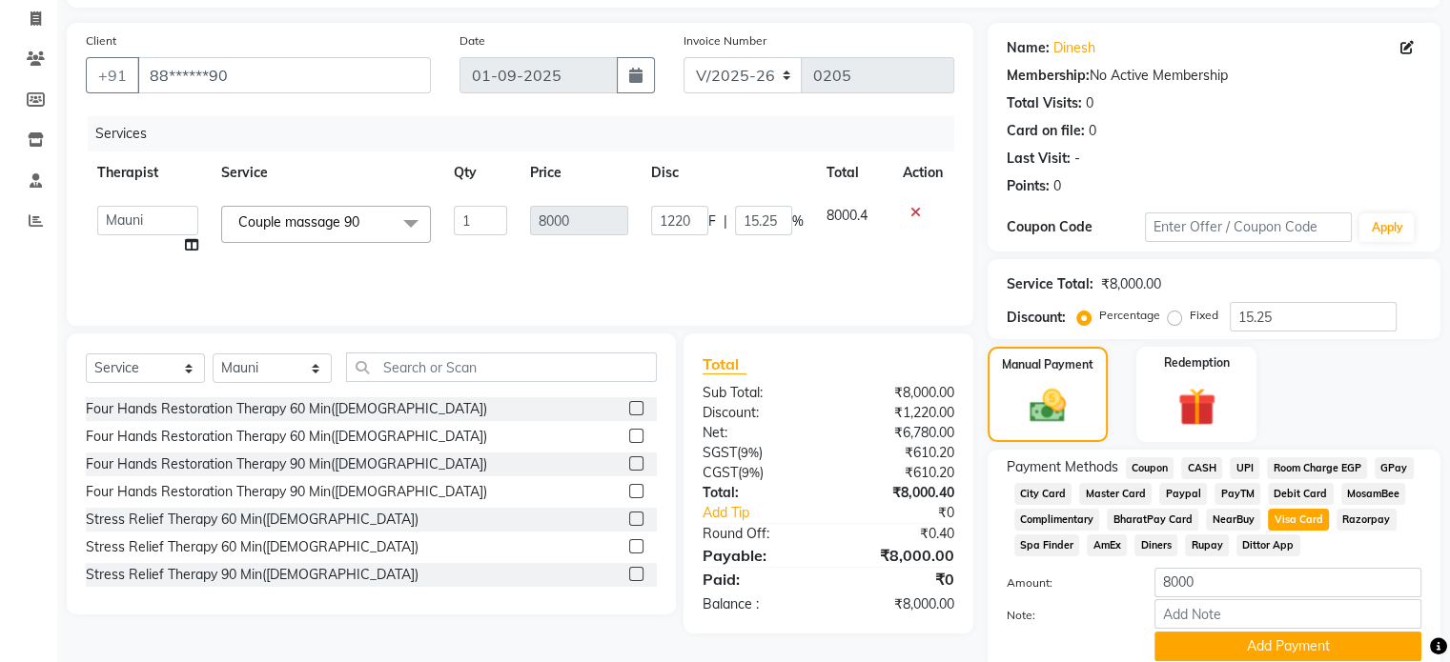
scroll to position [197, 0]
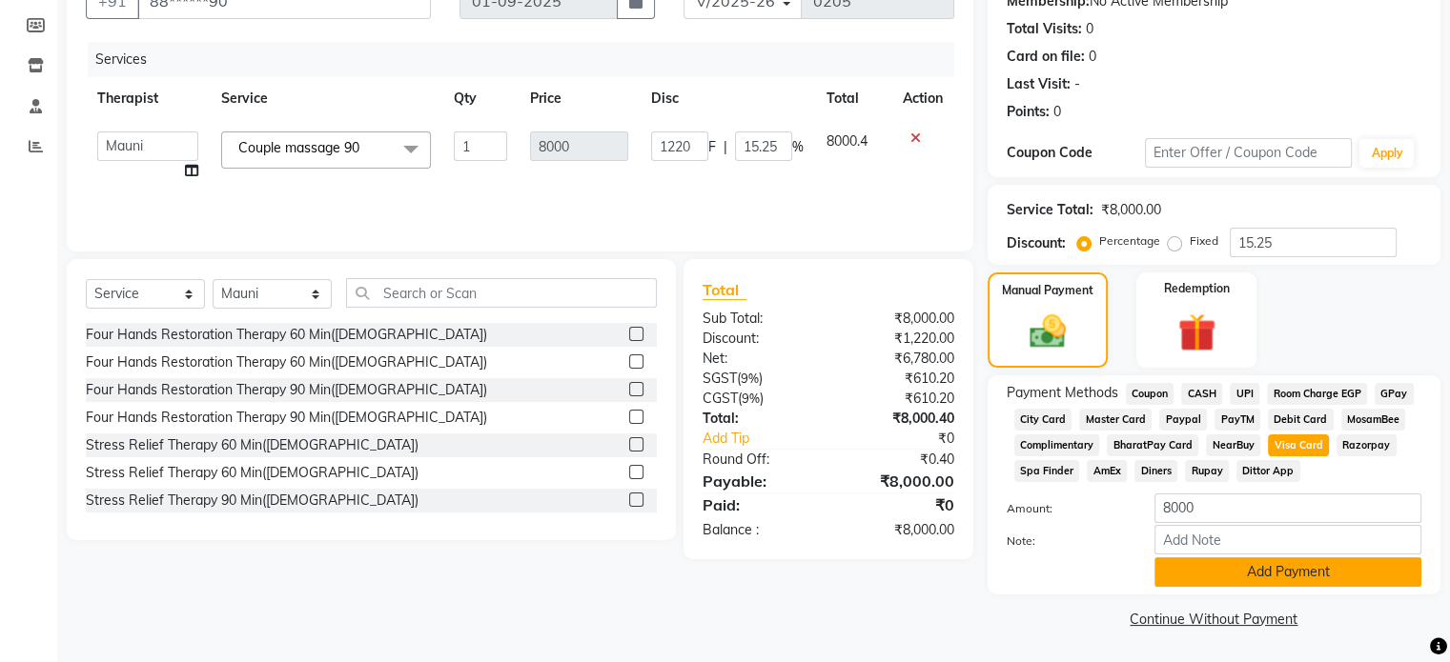
click at [1258, 567] on button "Add Payment" at bounding box center [1287, 573] width 267 height 30
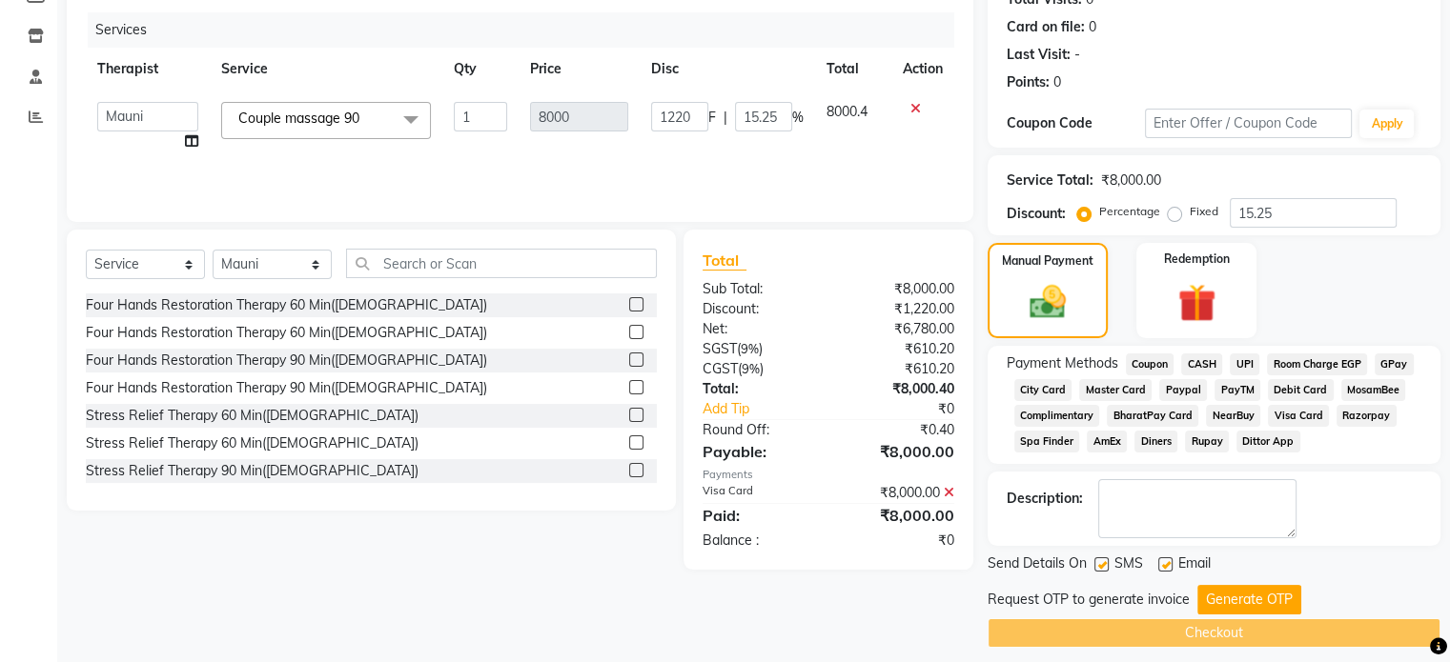
scroll to position [239, 0]
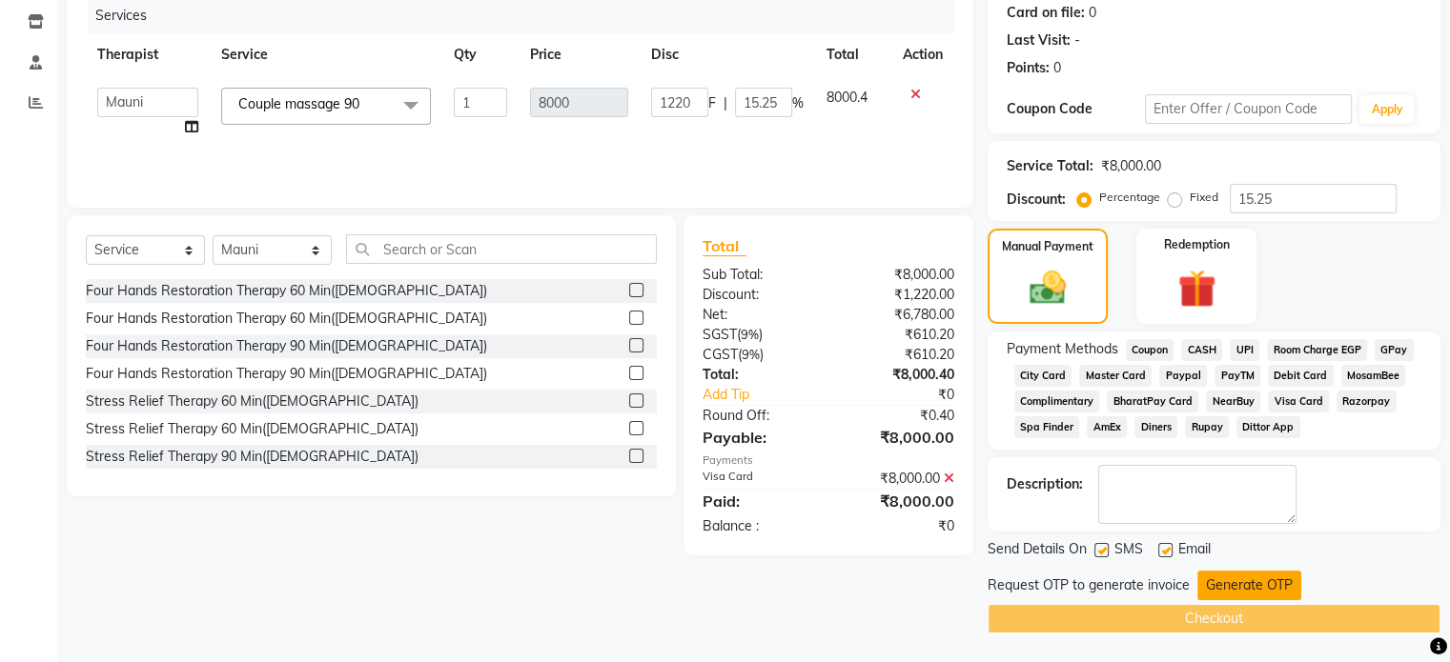
click at [1254, 584] on button "Generate OTP" at bounding box center [1249, 586] width 104 height 30
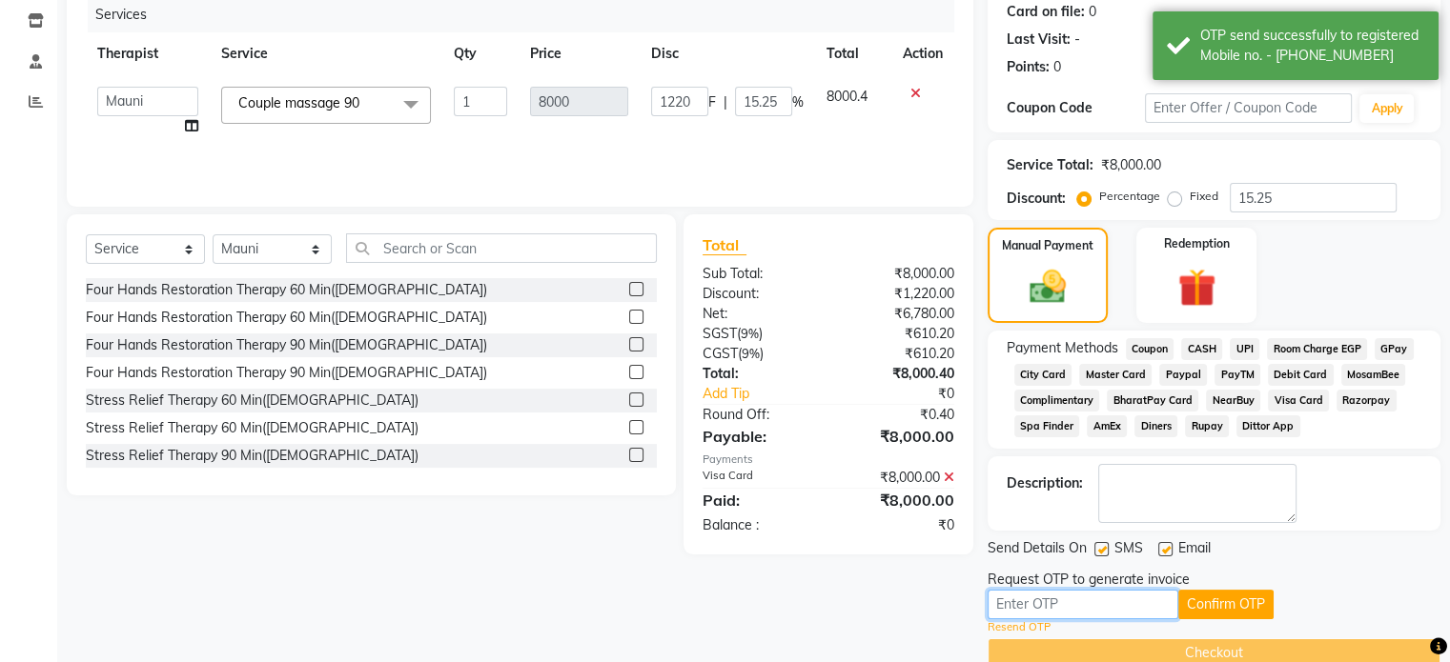
click at [1094, 608] on input "text" at bounding box center [1082, 605] width 191 height 30
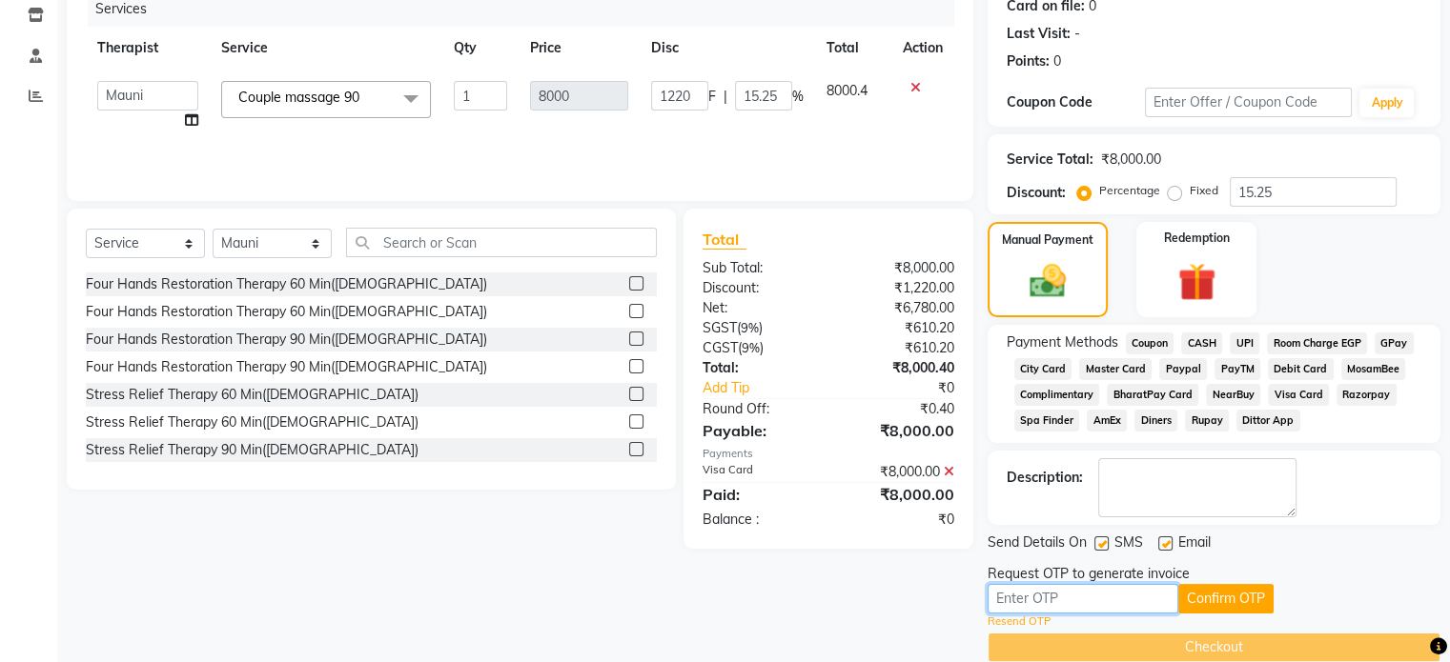
scroll to position [275, 0]
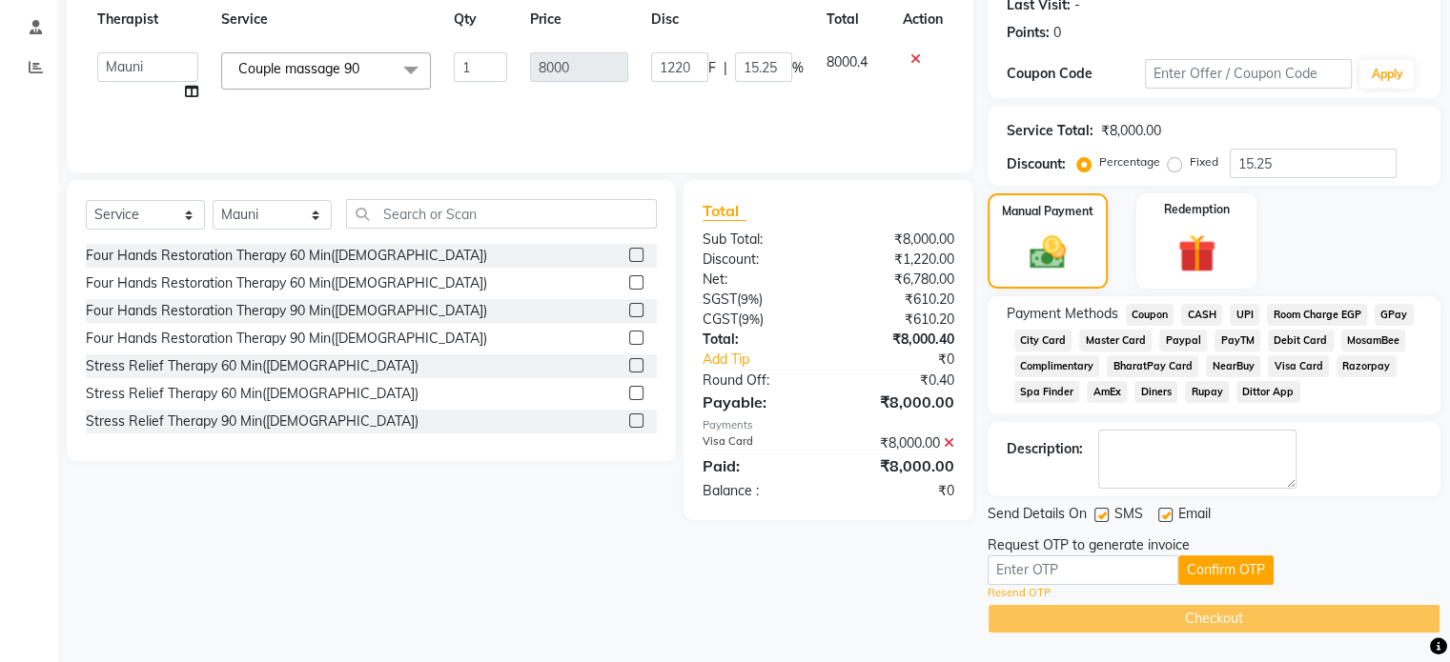
click at [999, 589] on link "Resend OTP" at bounding box center [1018, 593] width 63 height 16
click at [1030, 571] on input "text" at bounding box center [1082, 571] width 191 height 30
type input "9390"
click at [1194, 575] on button "Confirm OTP" at bounding box center [1225, 571] width 95 height 30
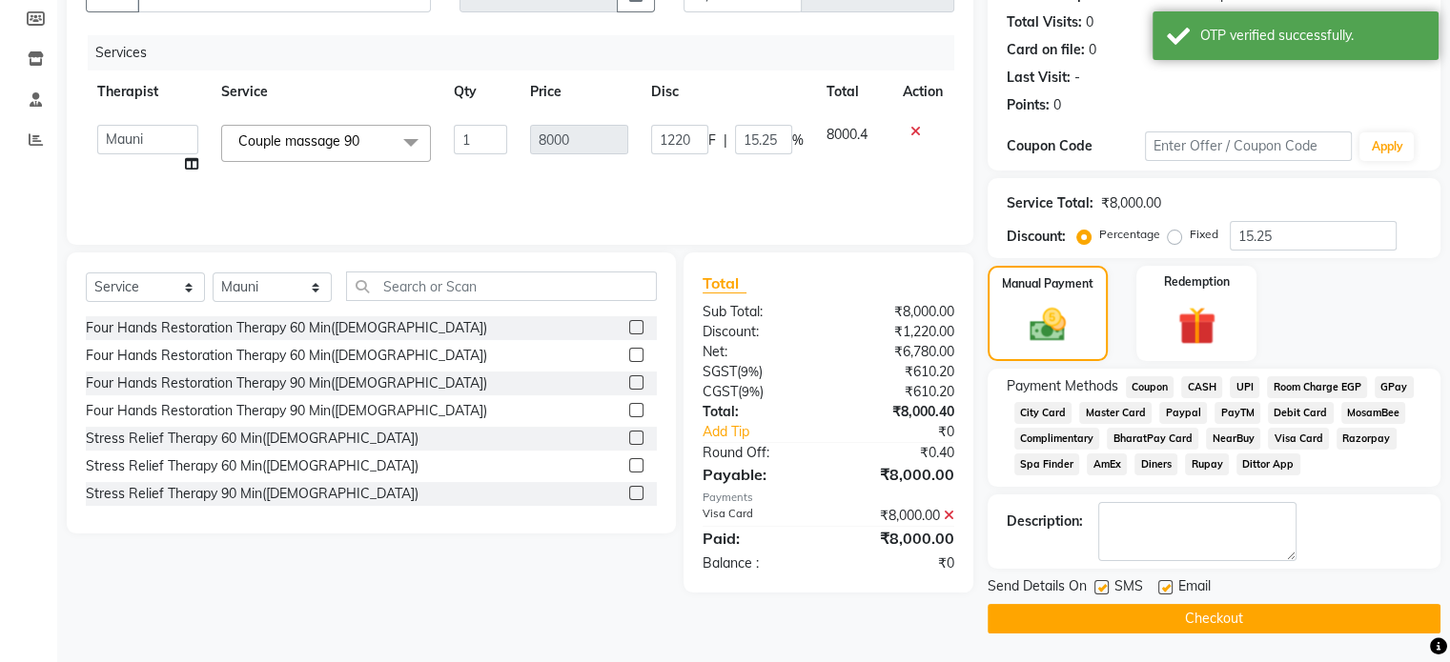
click at [1181, 623] on button "Checkout" at bounding box center [1213, 619] width 453 height 30
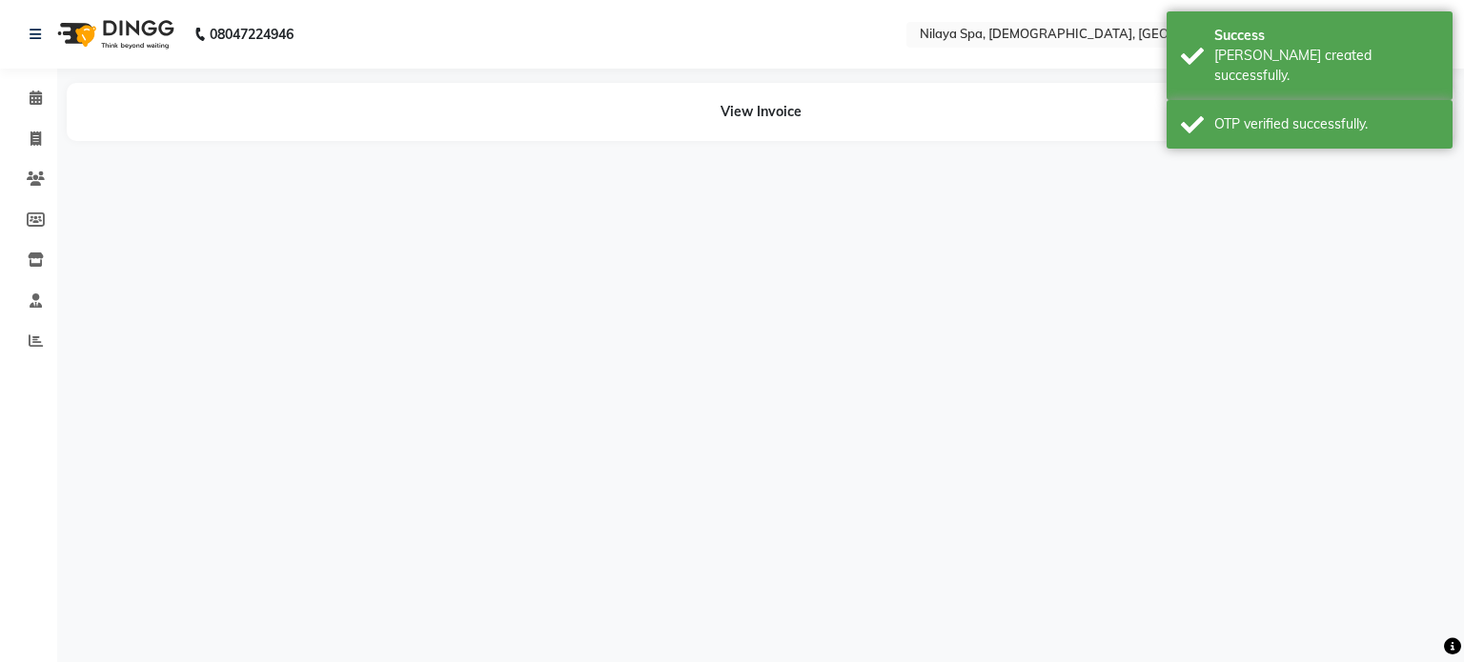
select select "87839"
select select "87836"
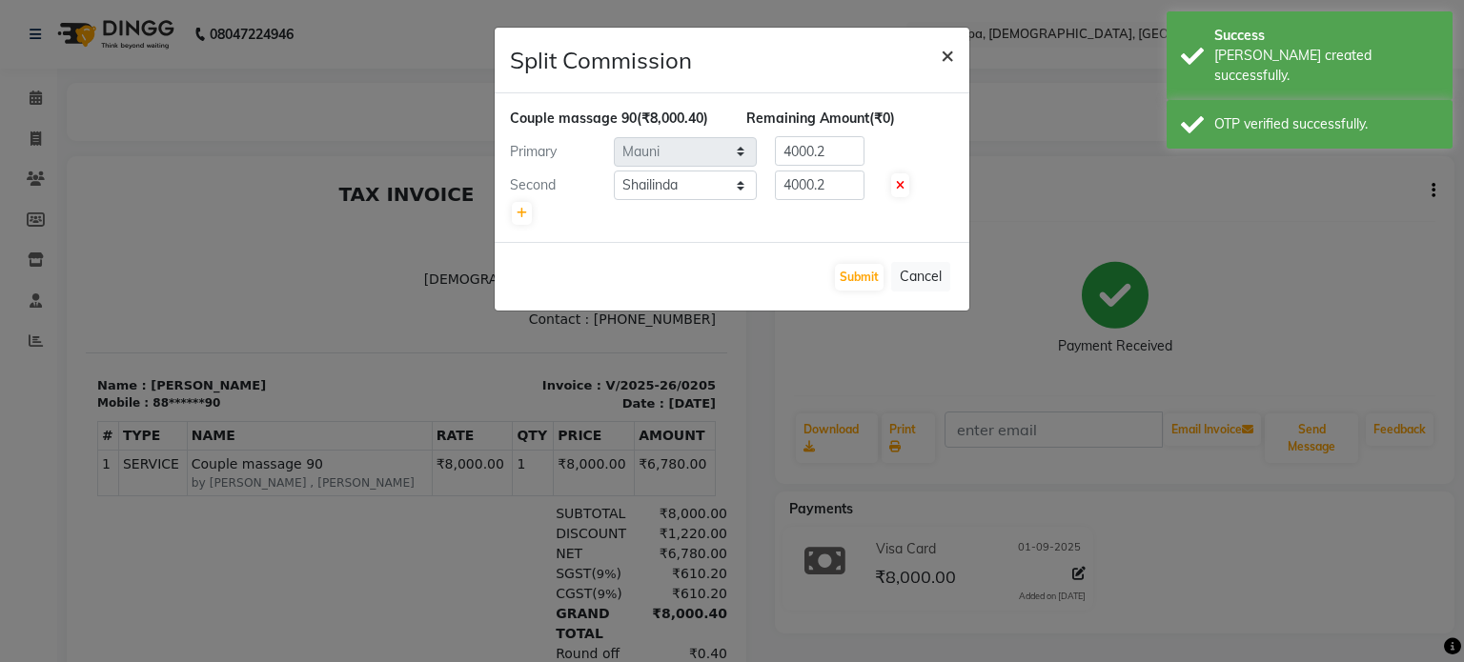
click at [944, 51] on span "×" at bounding box center [947, 54] width 13 height 29
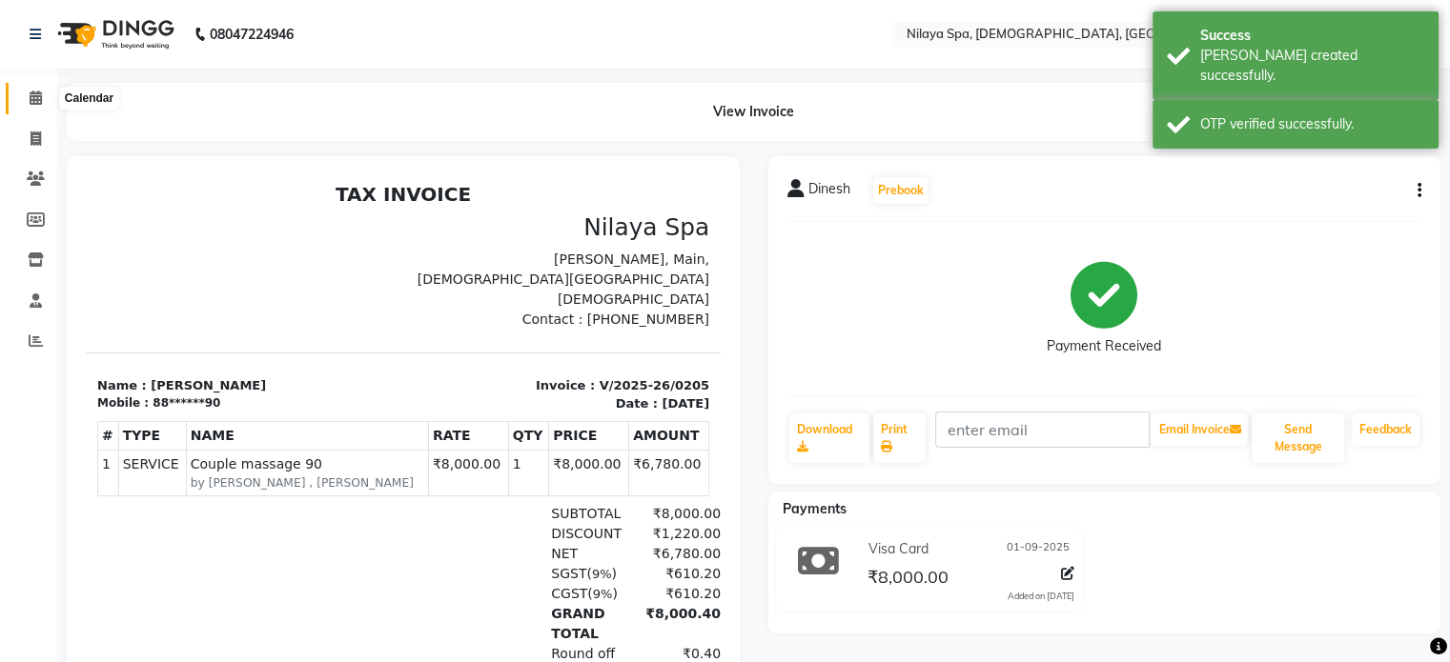
click at [30, 98] on icon at bounding box center [36, 98] width 12 height 14
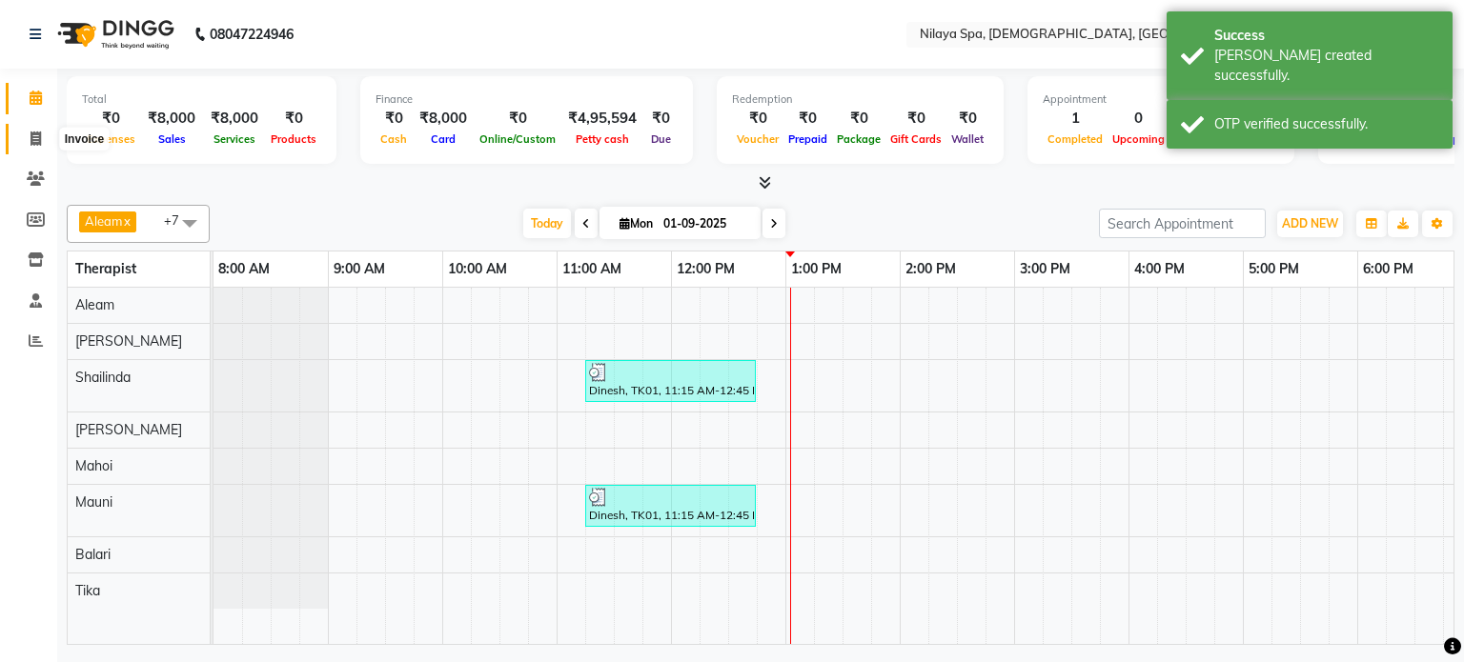
click at [34, 134] on icon at bounding box center [35, 139] width 10 height 14
select select "service"
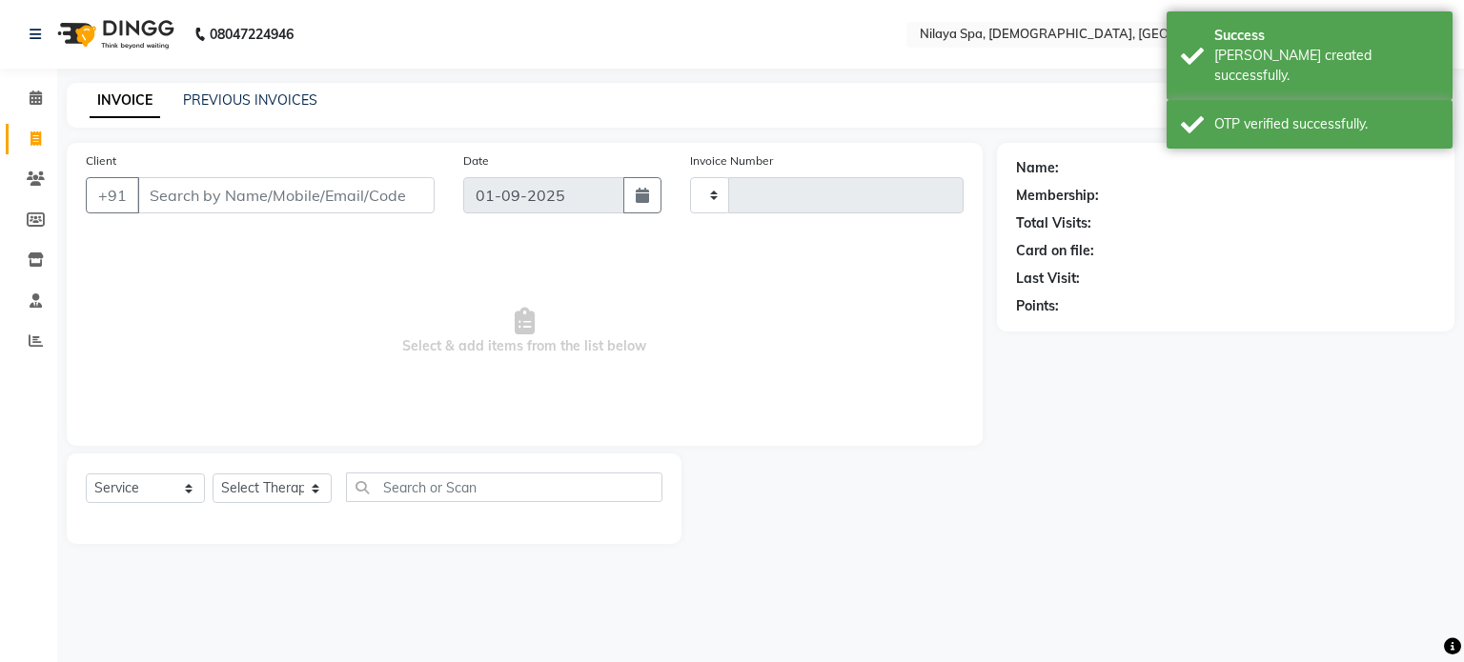
type input "0206"
select select "8694"
click at [220, 96] on link "PREVIOUS INVOICES" at bounding box center [250, 99] width 134 height 17
